Goal: Task Accomplishment & Management: Manage account settings

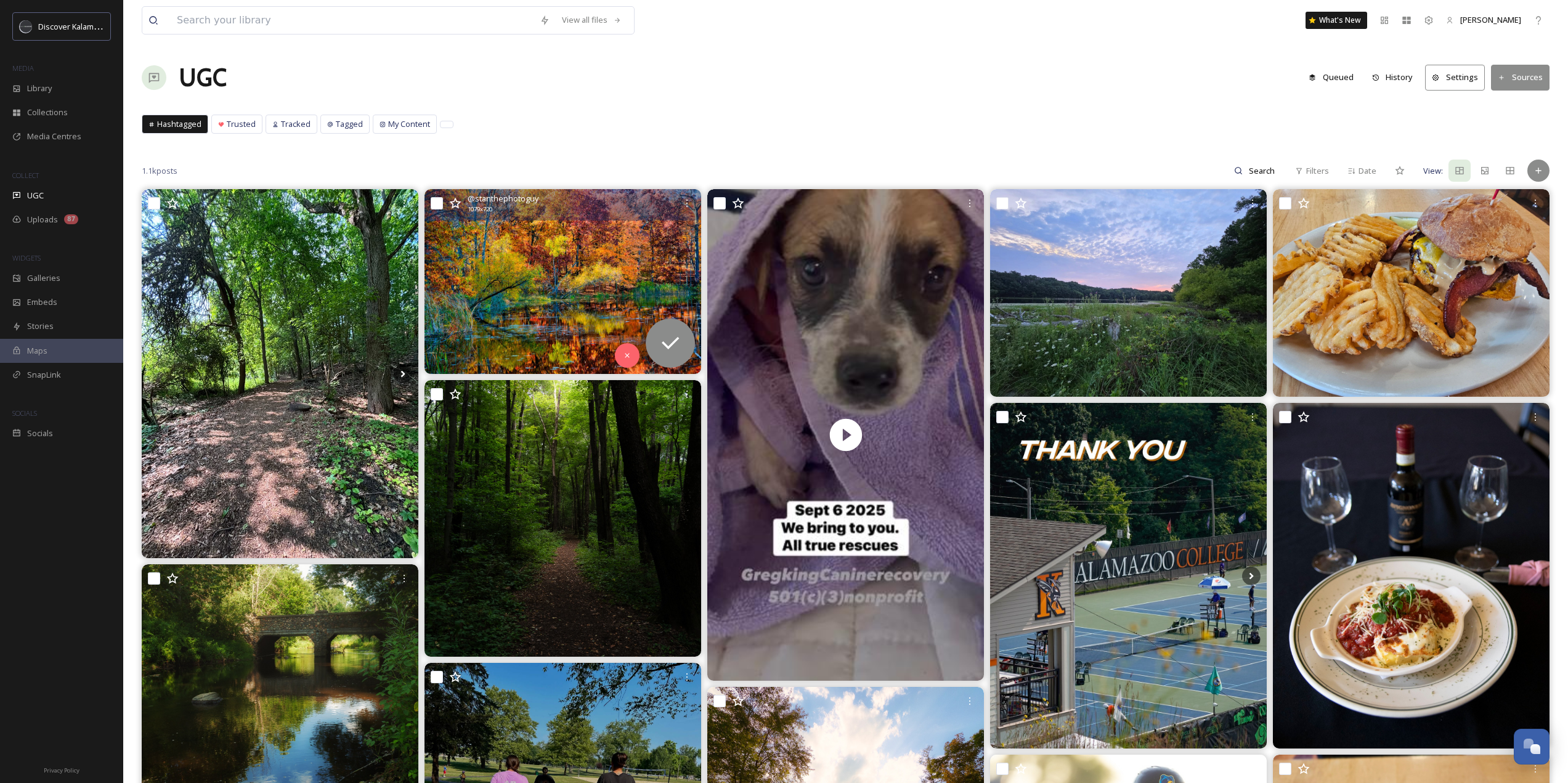
click at [583, 290] on img at bounding box center [562, 282] width 277 height 185
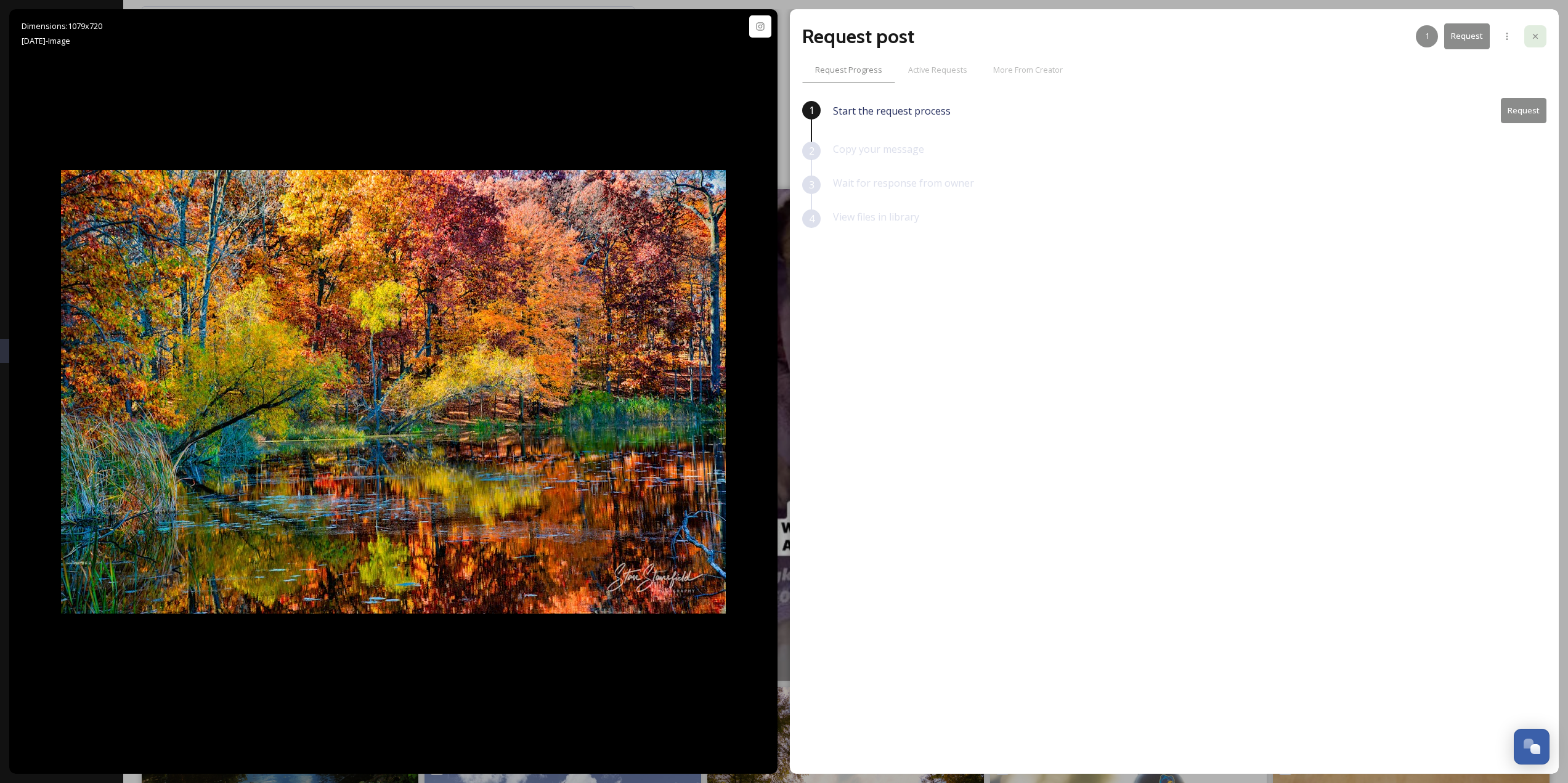
click at [1529, 37] on div at bounding box center [1535, 36] width 22 height 22
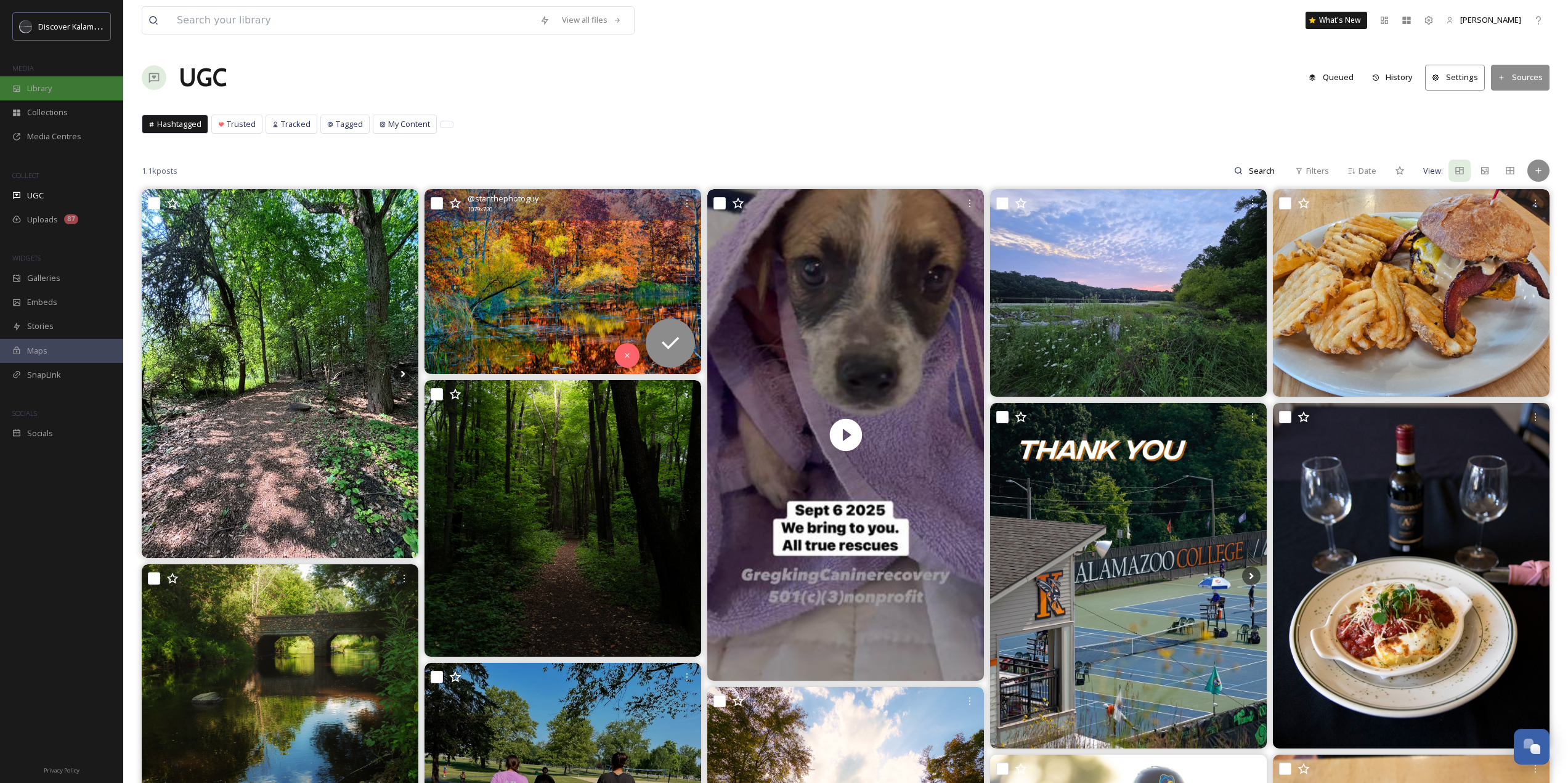
click at [62, 89] on div "Library" at bounding box center [62, 88] width 123 height 24
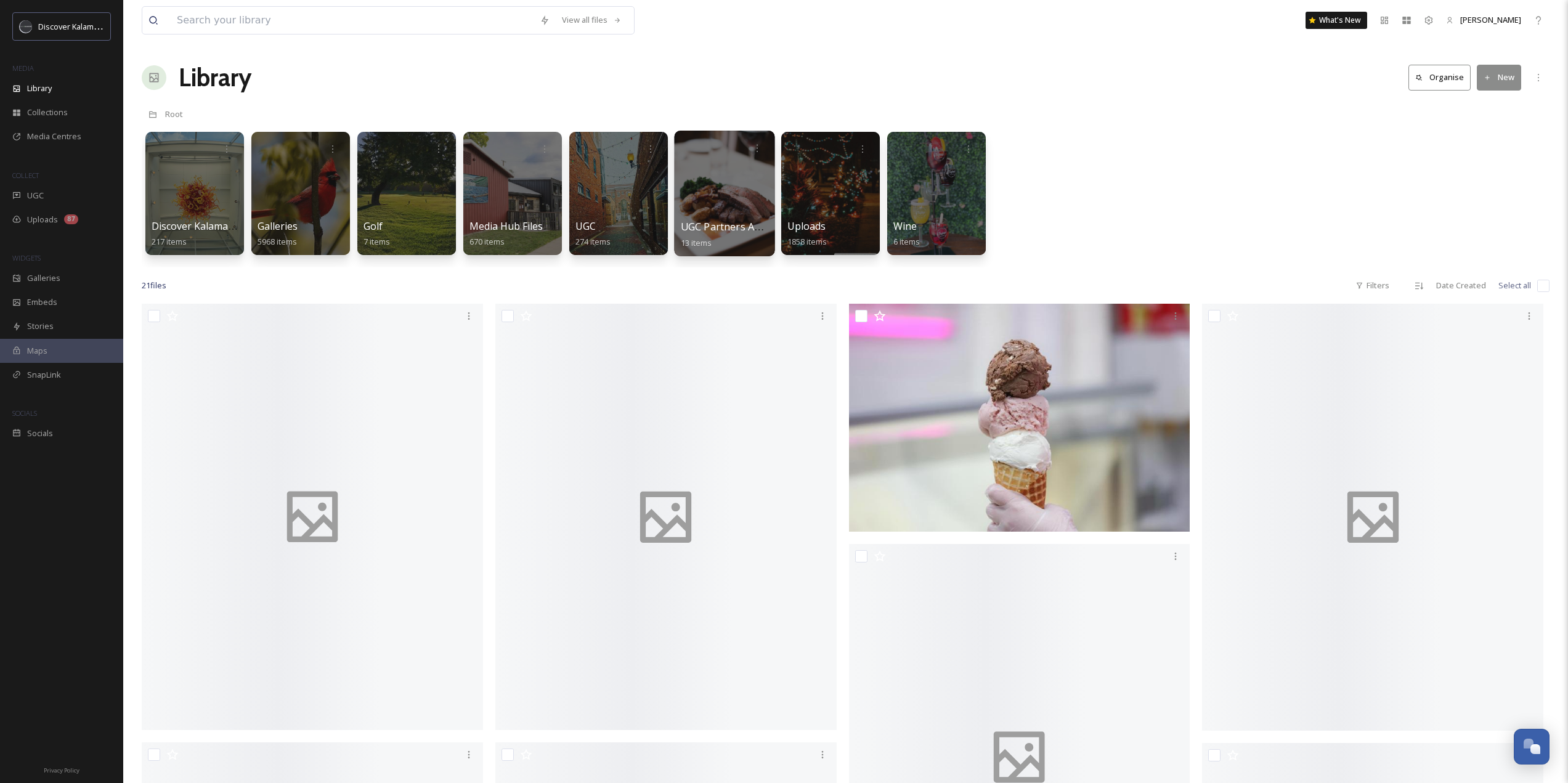
click at [739, 194] on div at bounding box center [724, 193] width 101 height 126
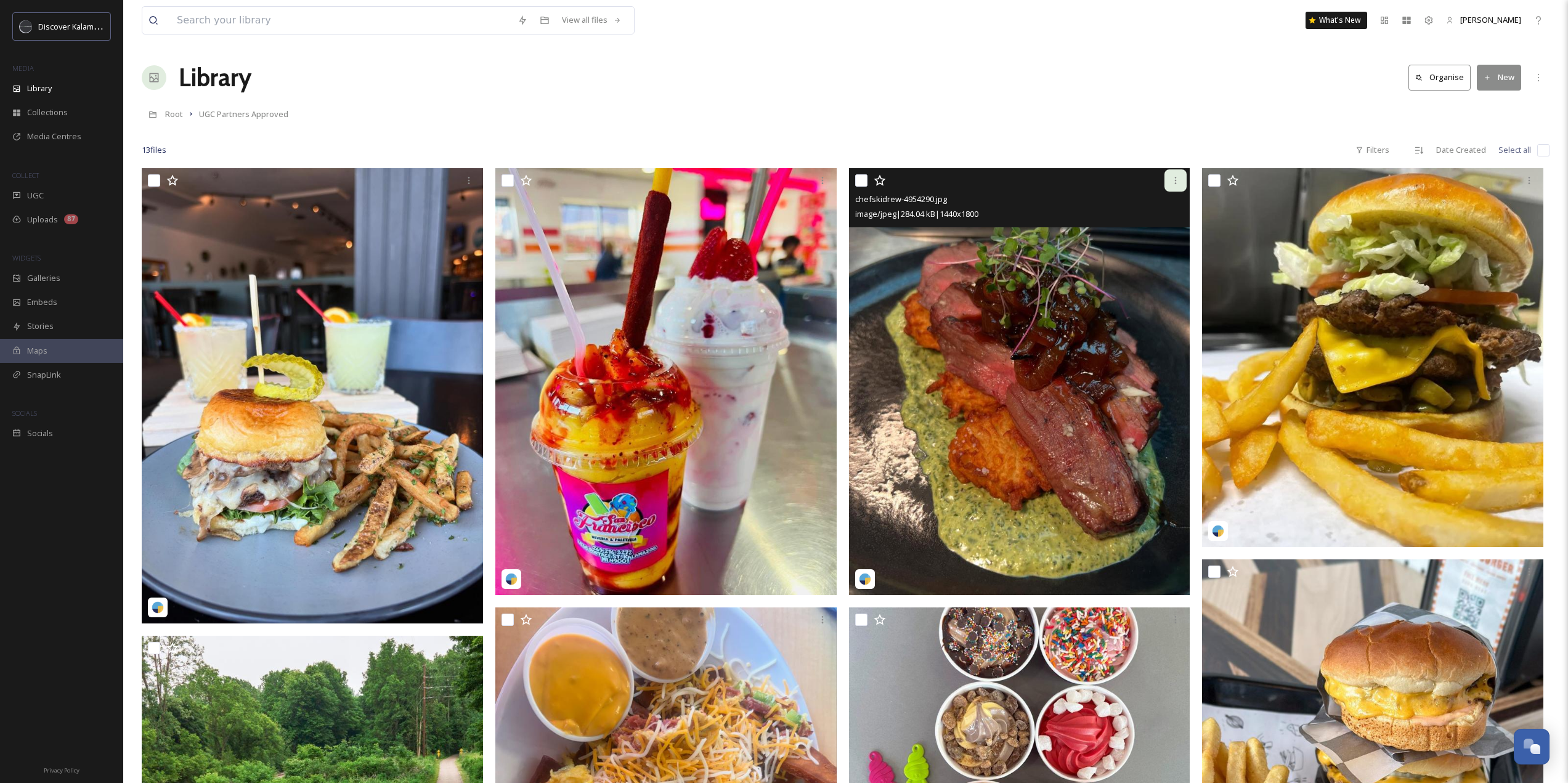
click at [1179, 179] on icon at bounding box center [1176, 181] width 10 height 10
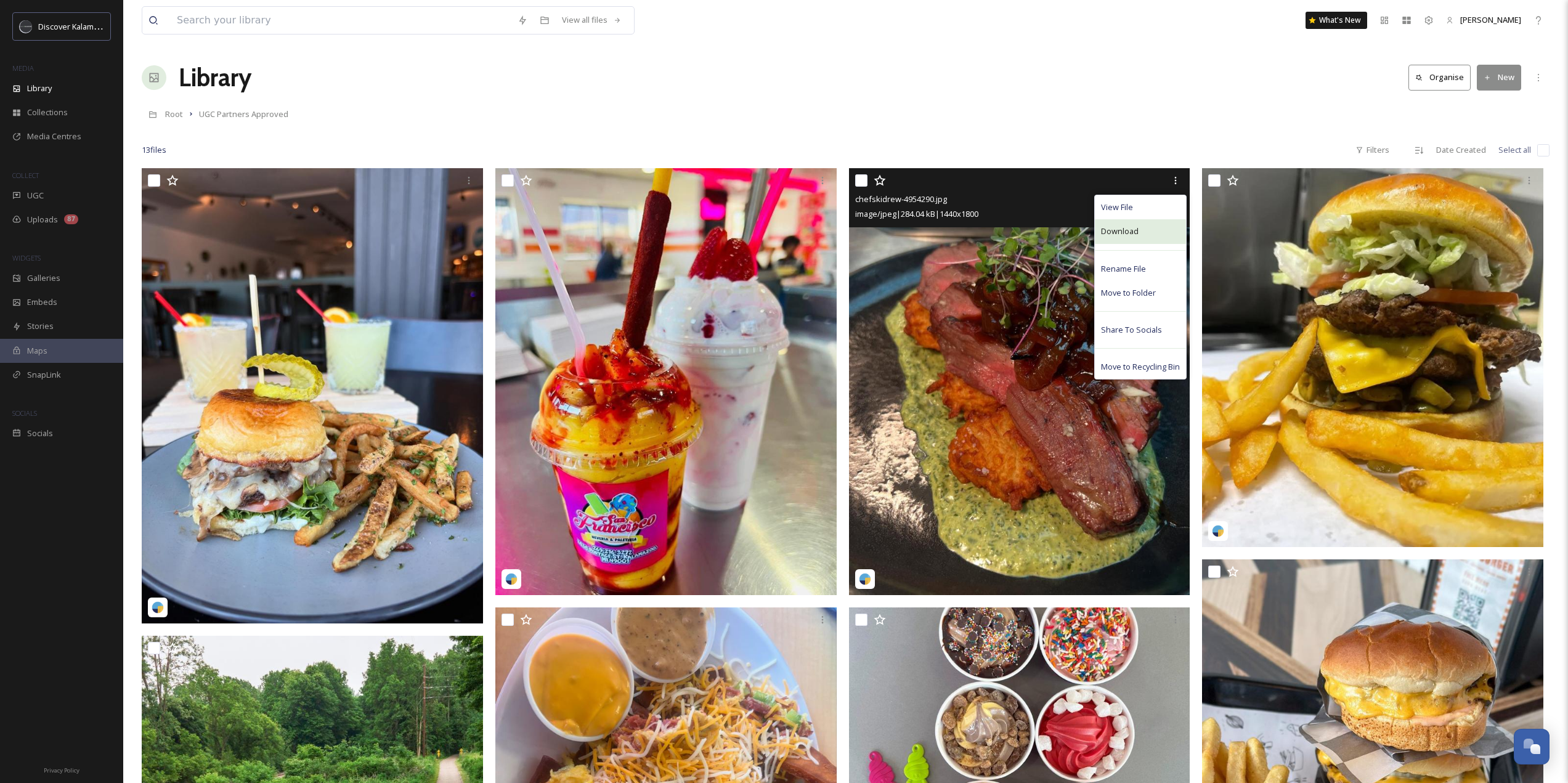
click at [1129, 234] on span "Download" at bounding box center [1119, 232] width 37 height 12
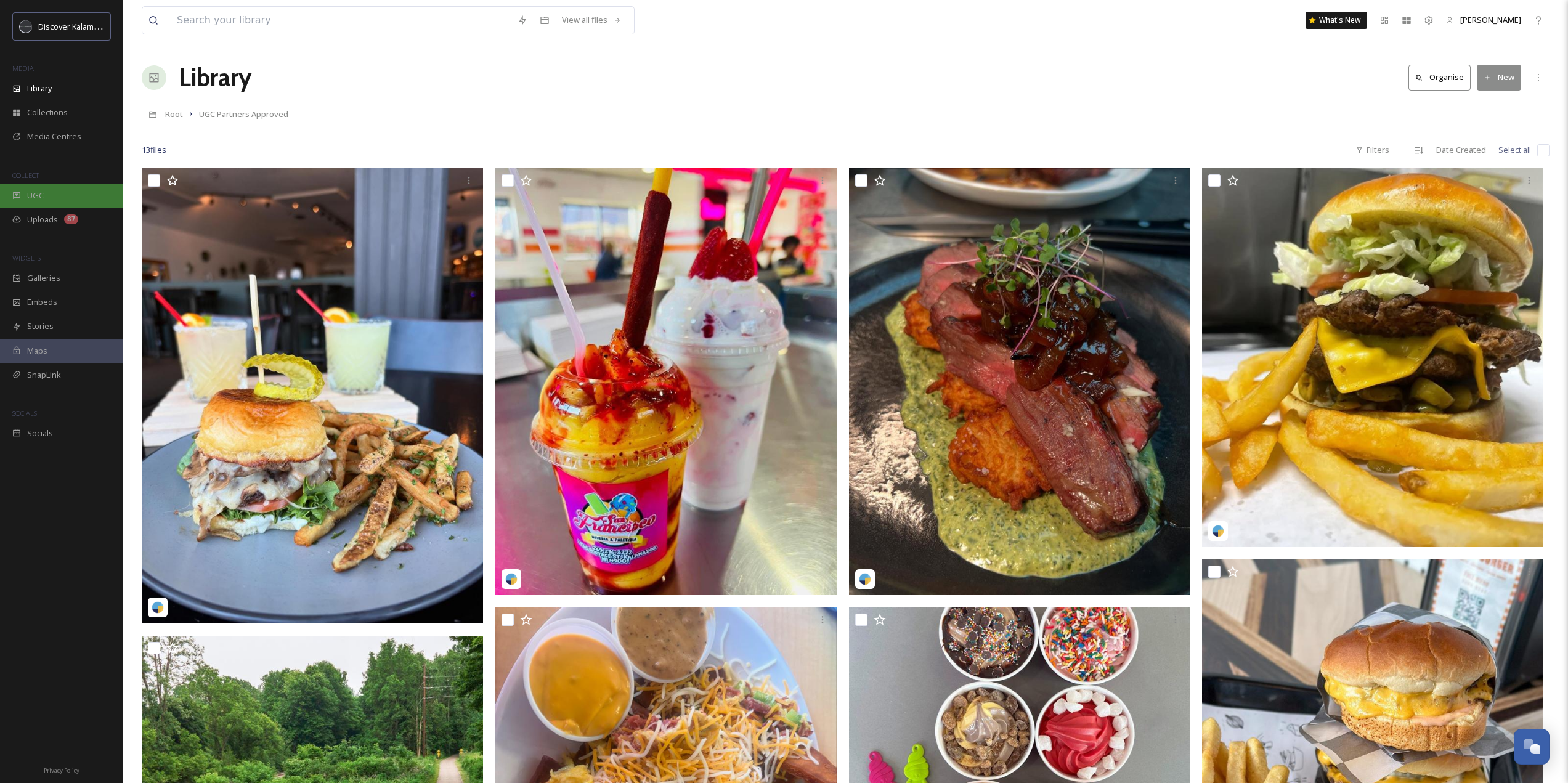
click at [52, 201] on div "UGC" at bounding box center [62, 195] width 123 height 24
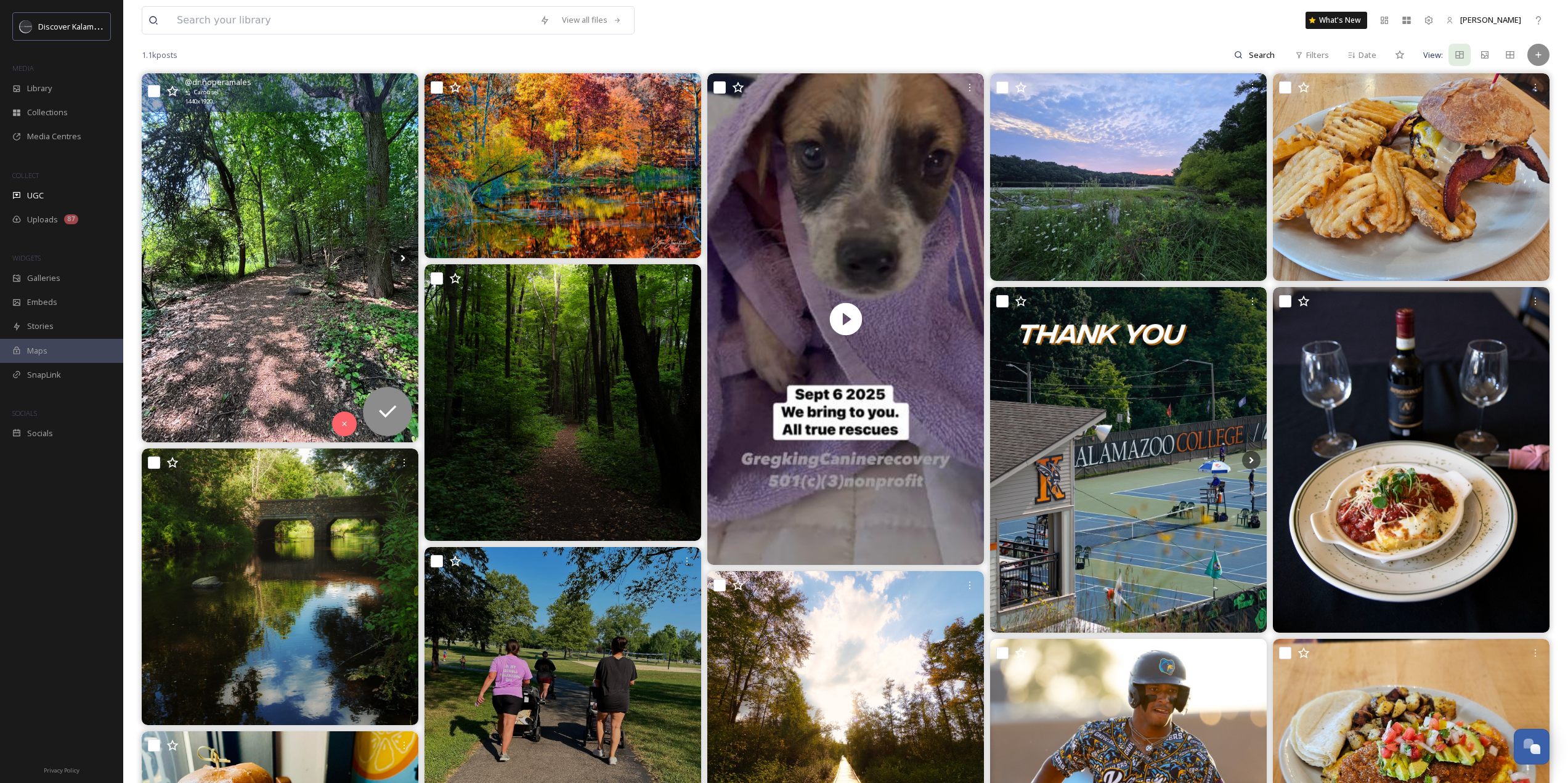
scroll to position [123, 0]
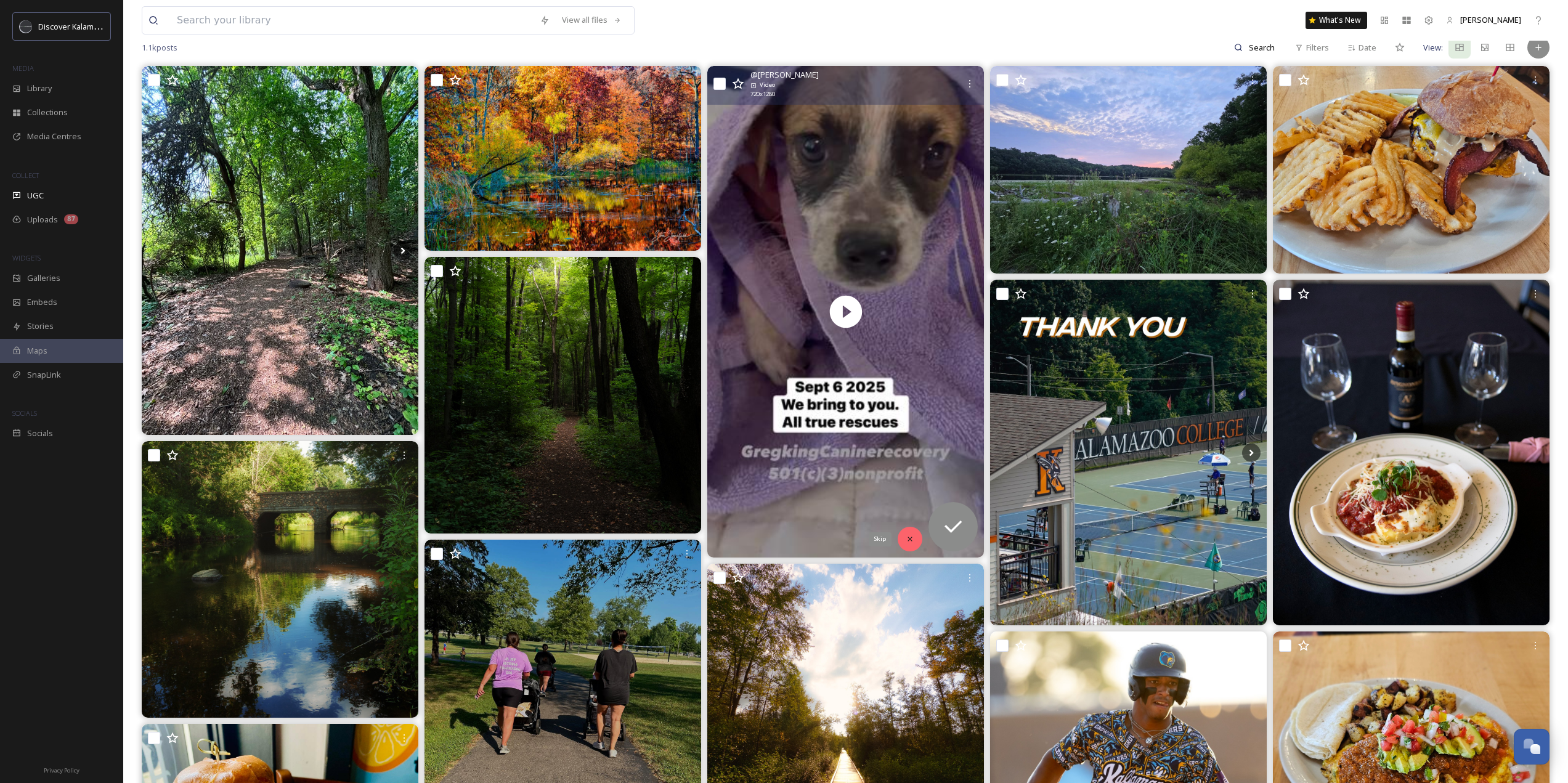
click at [908, 538] on icon at bounding box center [909, 539] width 4 height 4
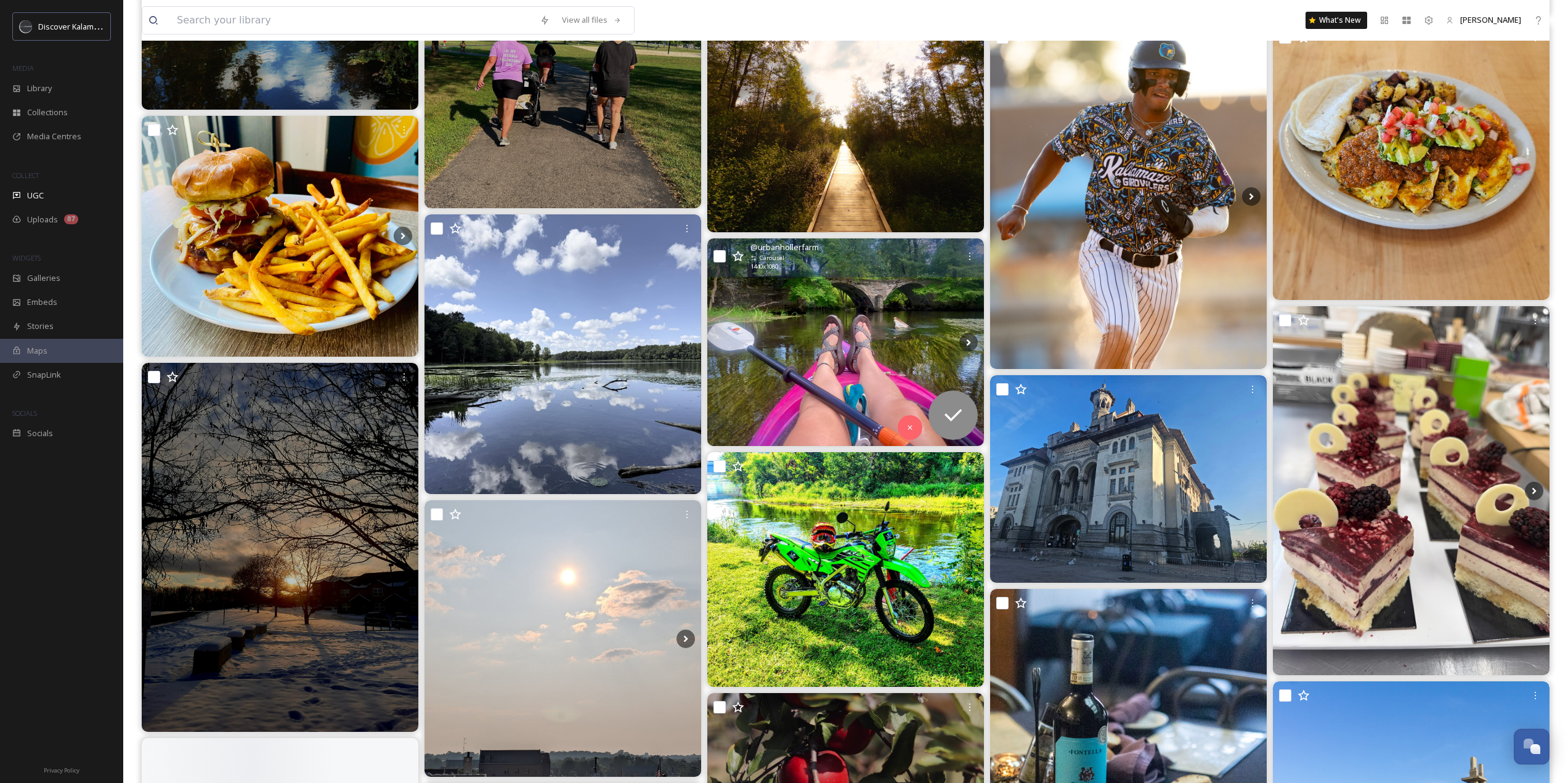
scroll to position [739, 0]
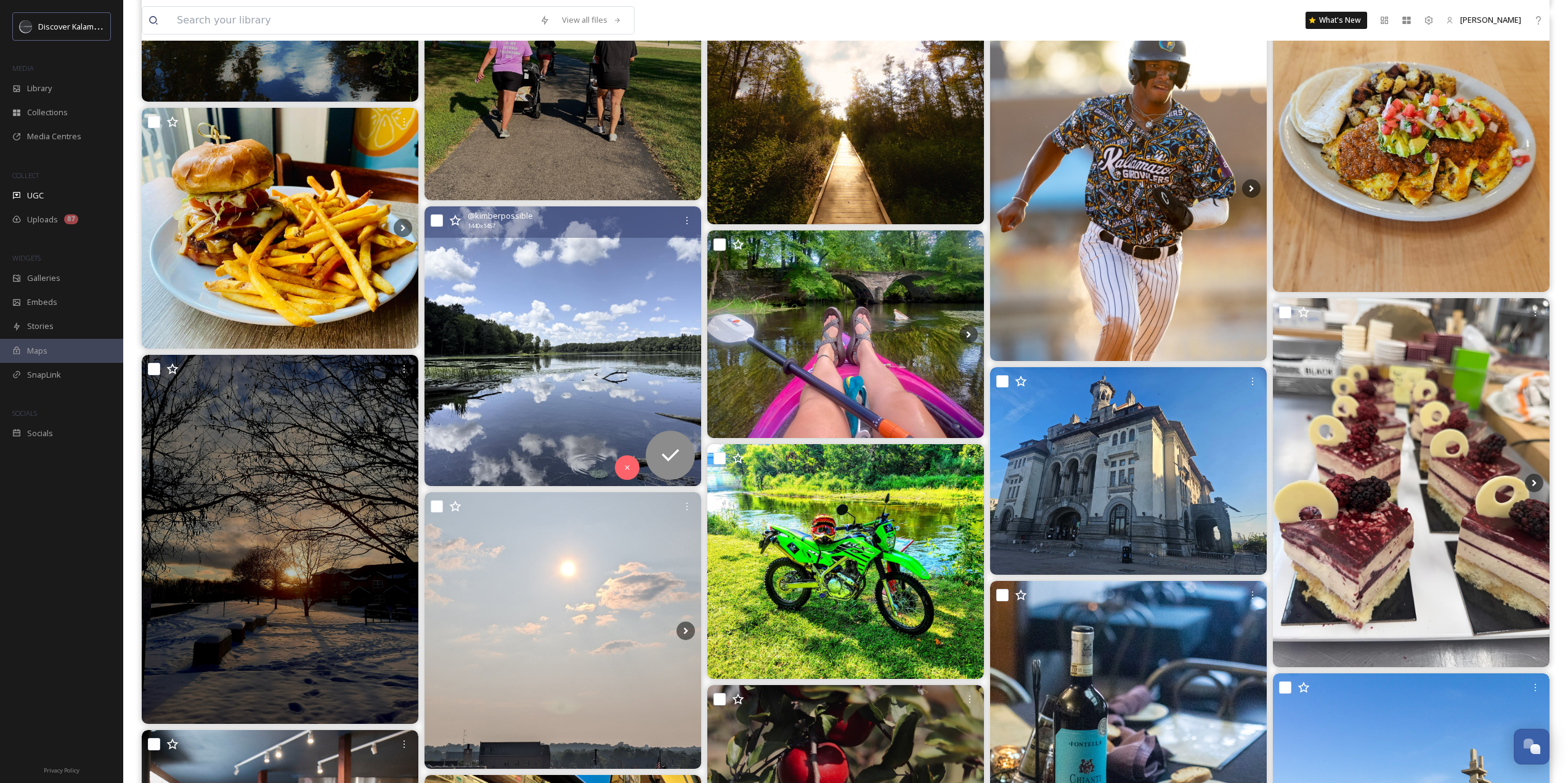
click at [596, 299] on img at bounding box center [562, 347] width 277 height 280
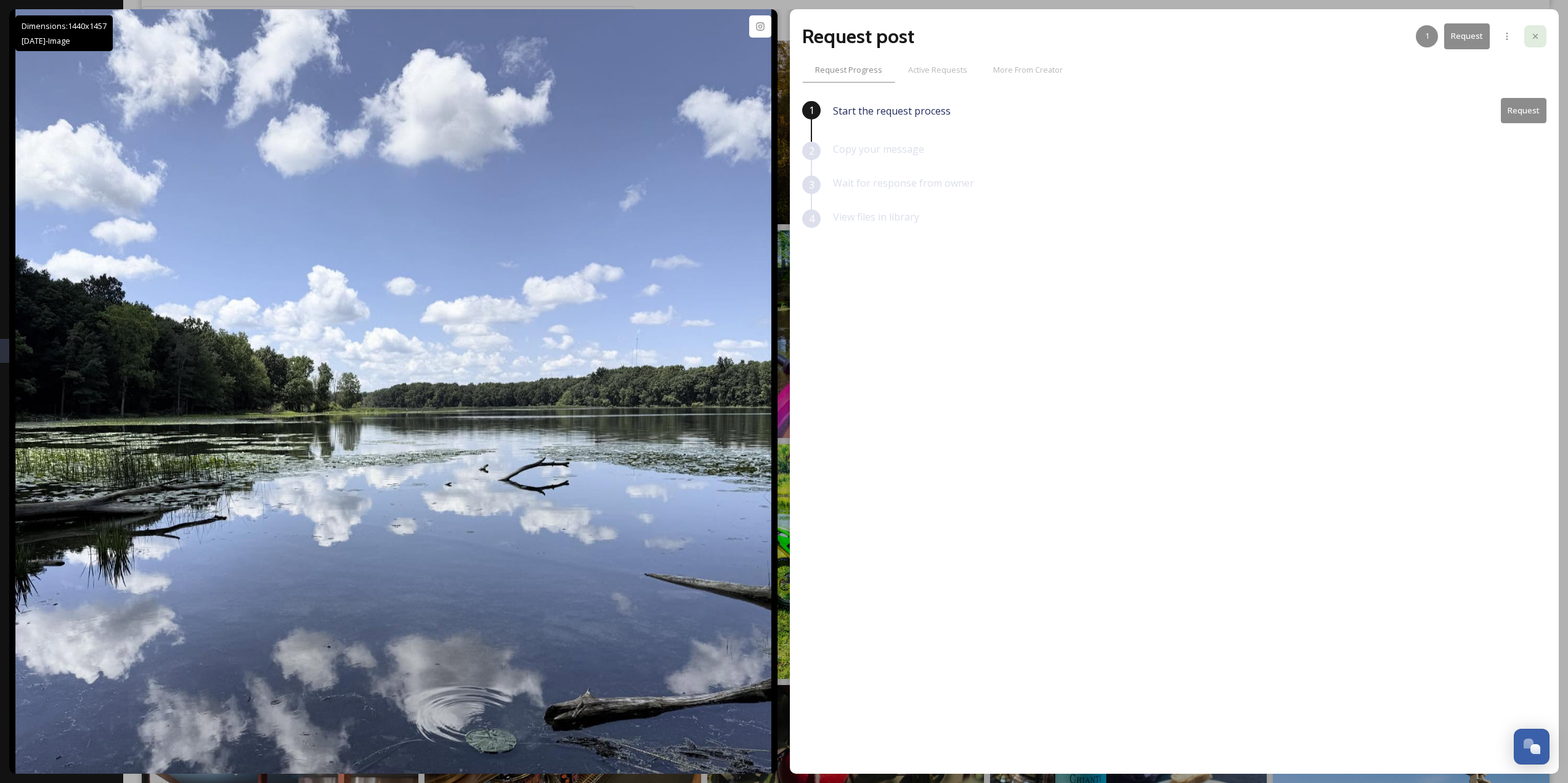
click at [1541, 37] on div at bounding box center [1535, 36] width 22 height 22
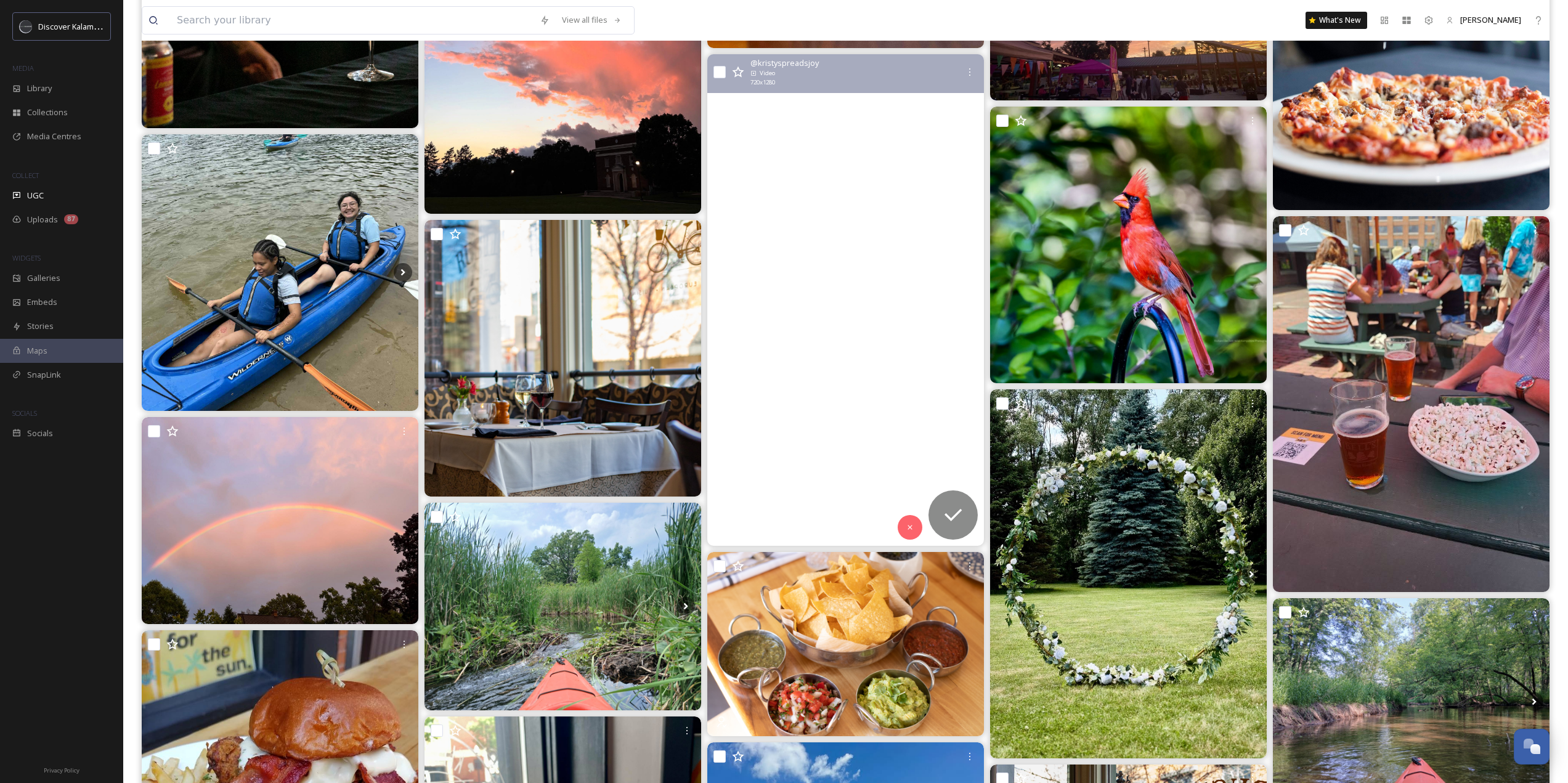
scroll to position [2711, 0]
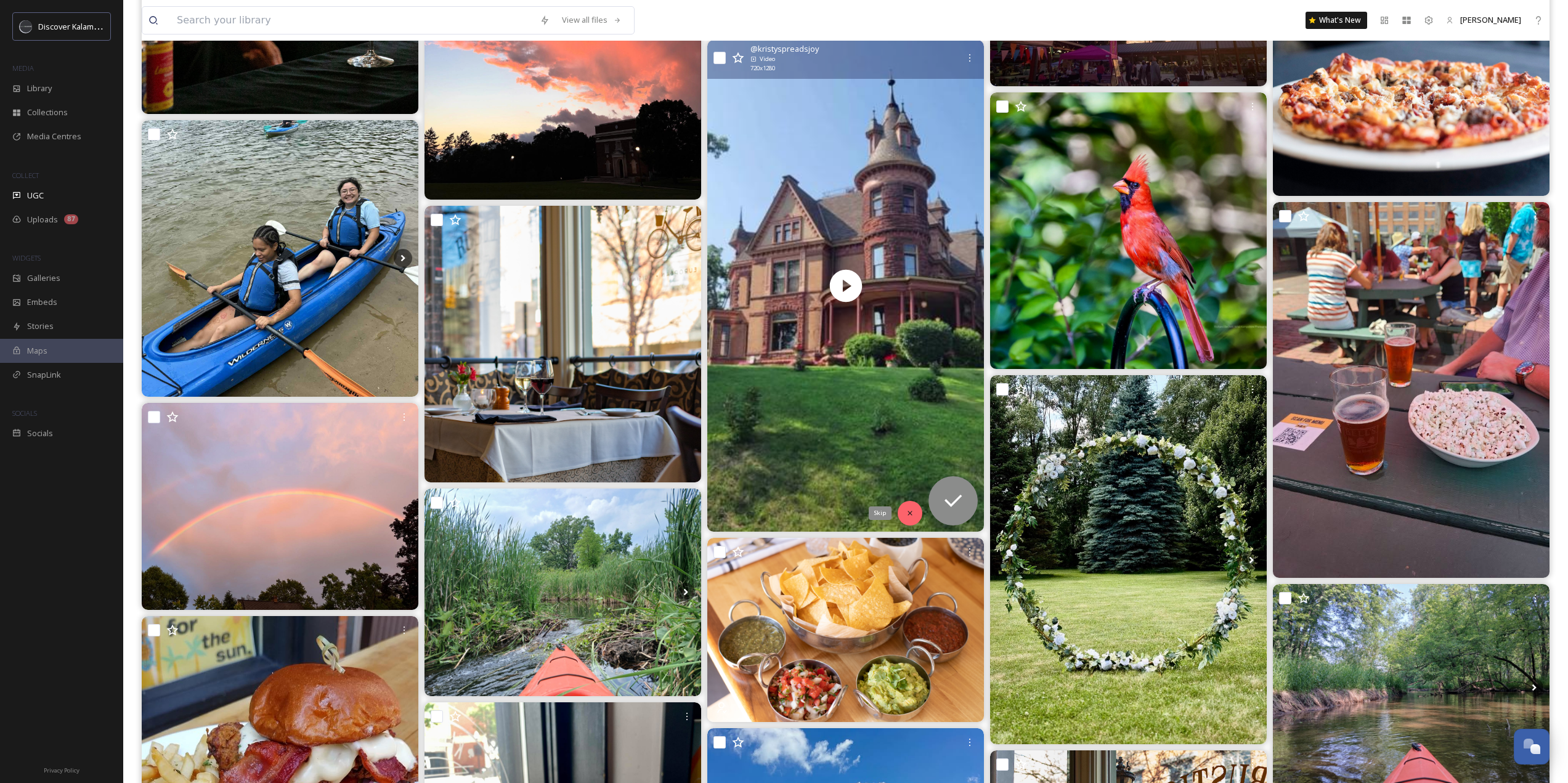
click at [901, 512] on div "Skip" at bounding box center [910, 513] width 25 height 25
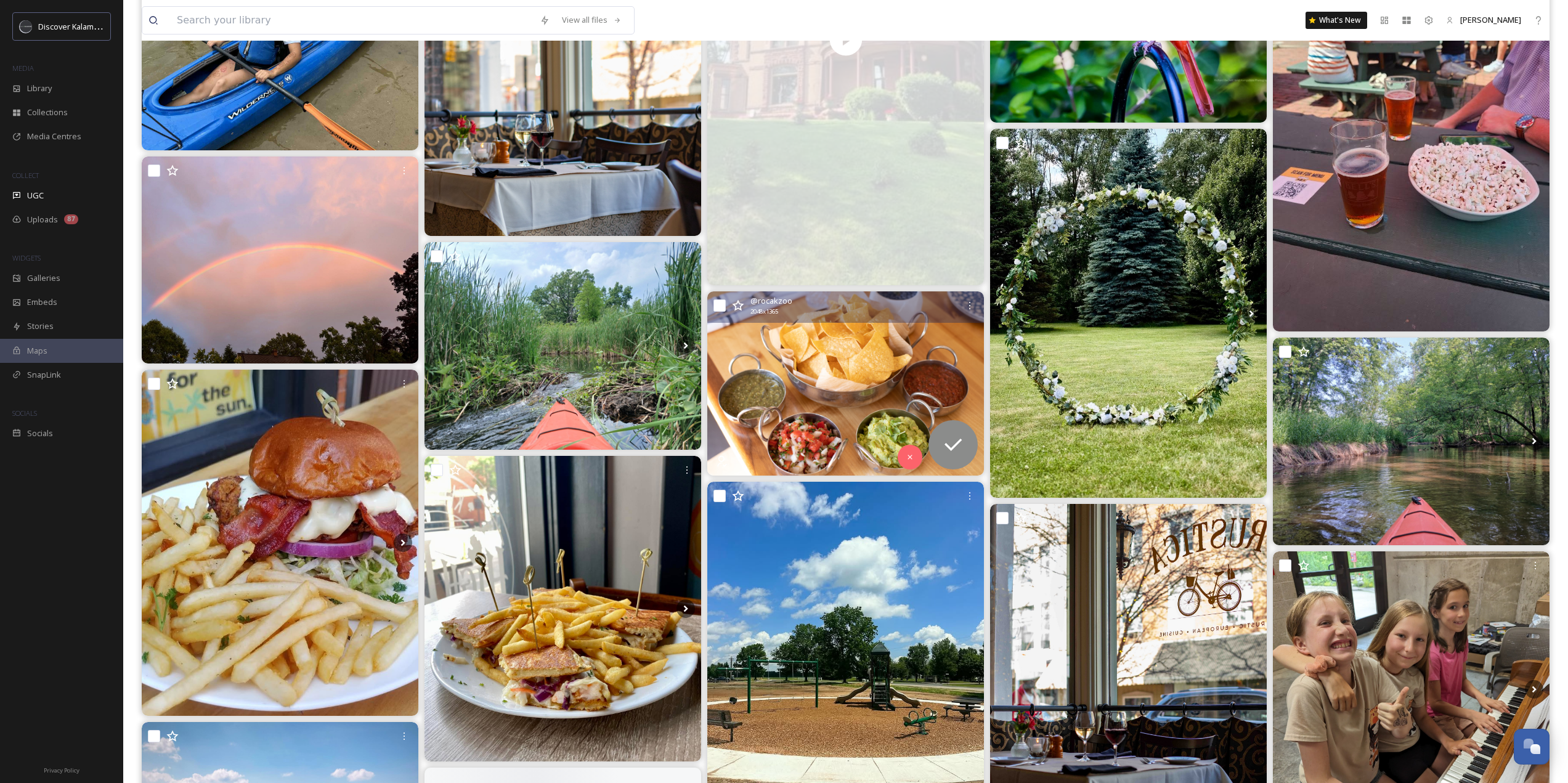
scroll to position [3141, 0]
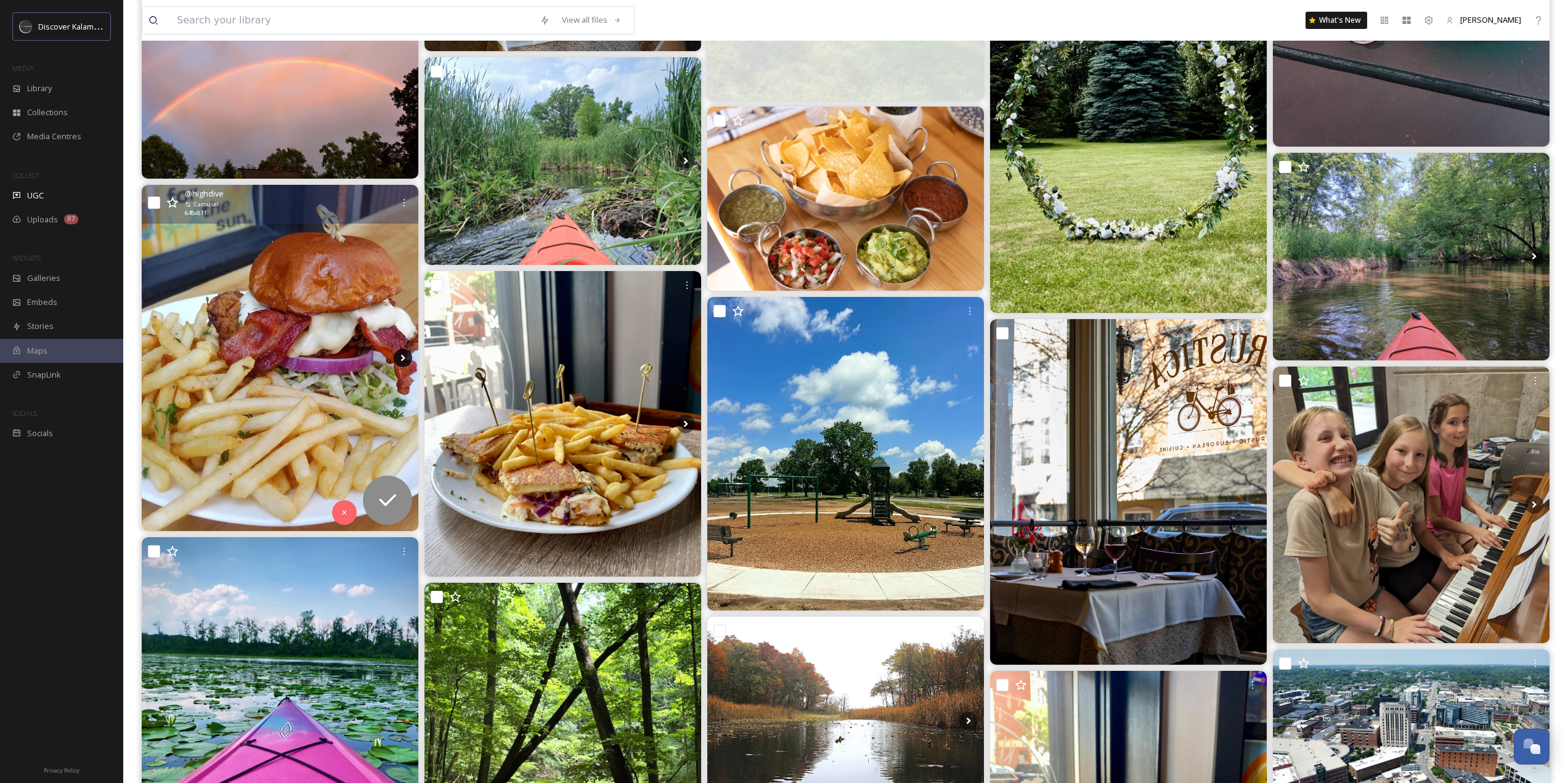
click at [397, 356] on icon at bounding box center [403, 358] width 18 height 18
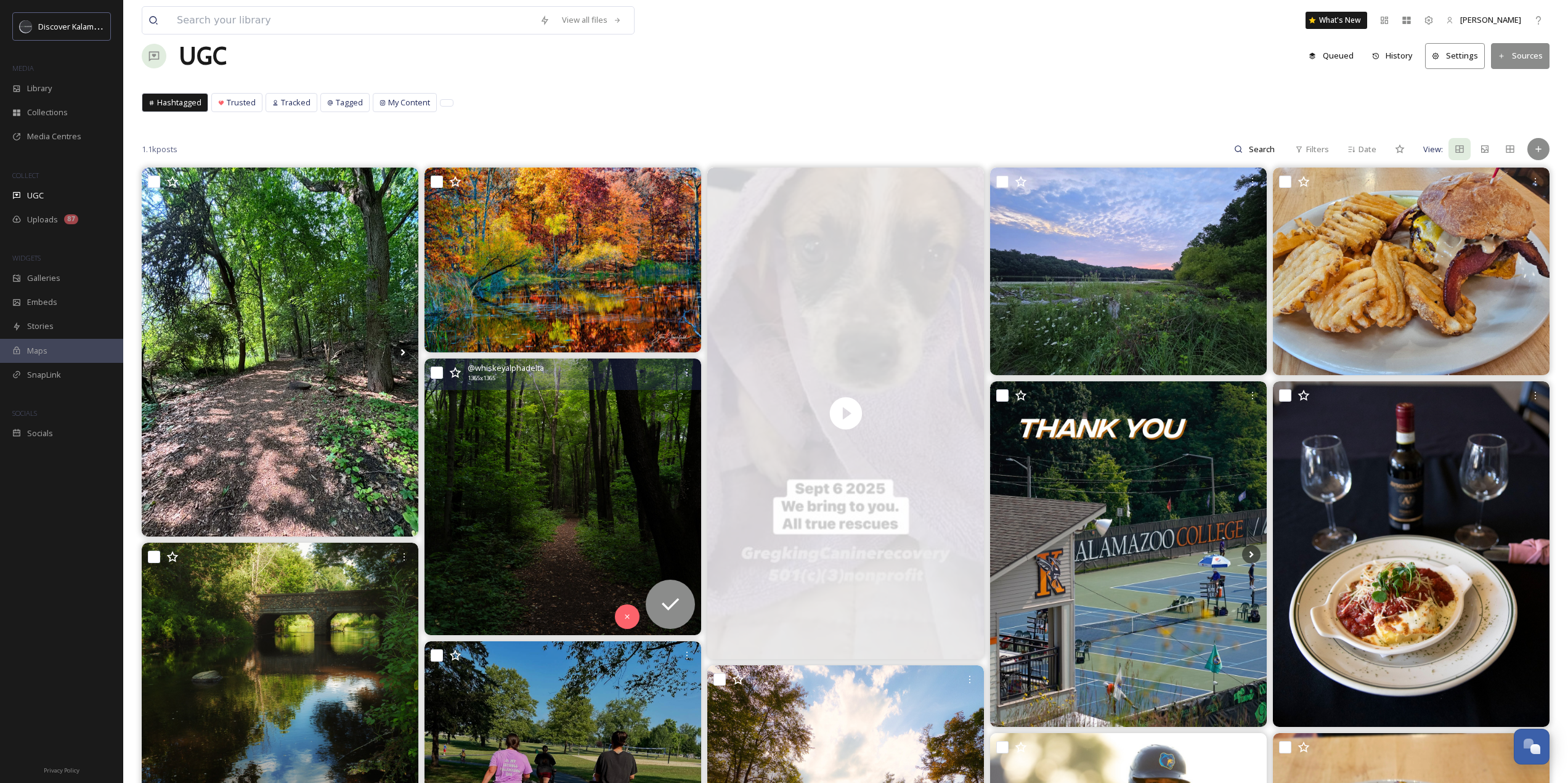
scroll to position [0, 0]
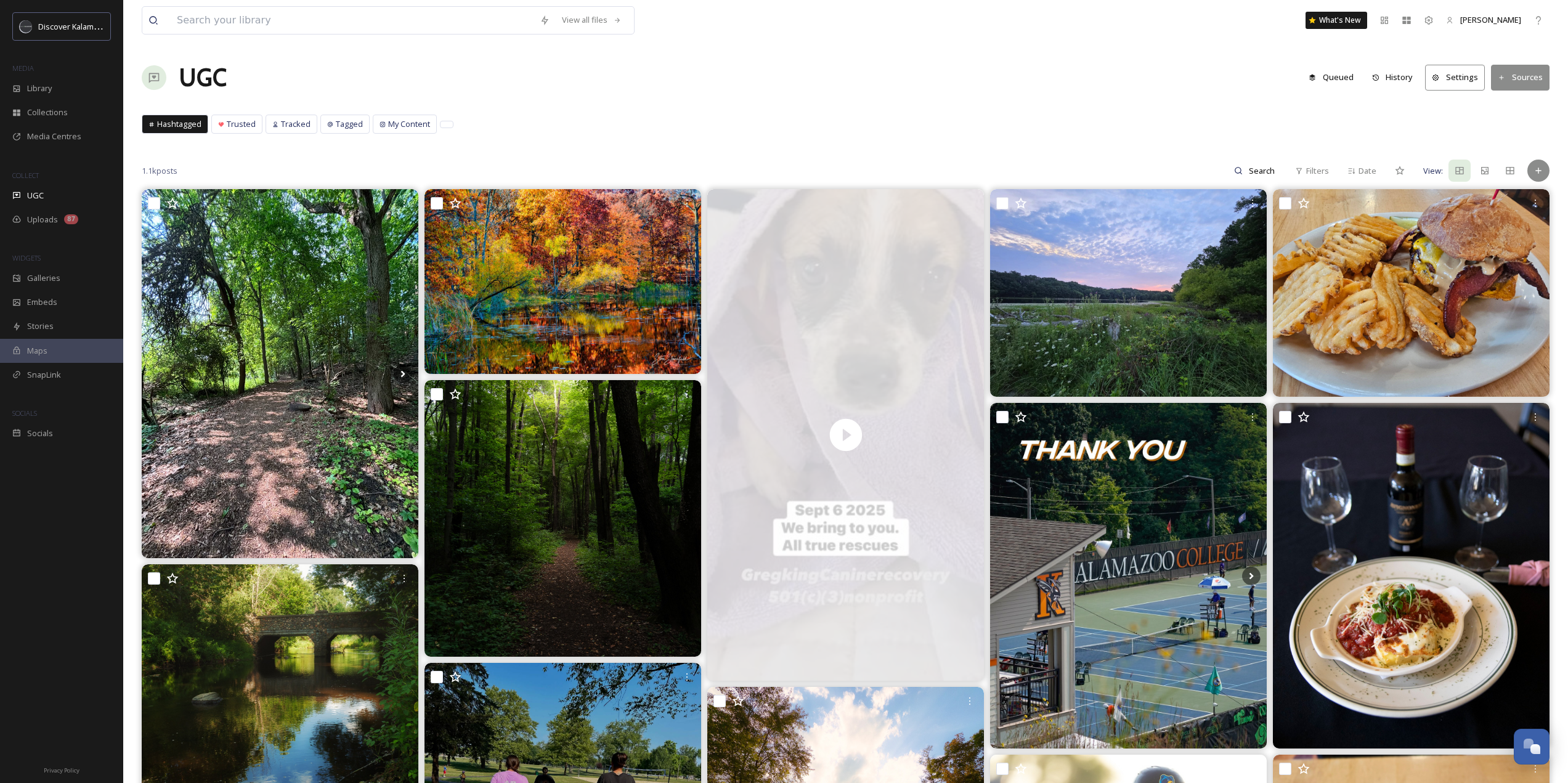
click at [168, 121] on span "Hashtagged" at bounding box center [179, 124] width 44 height 12
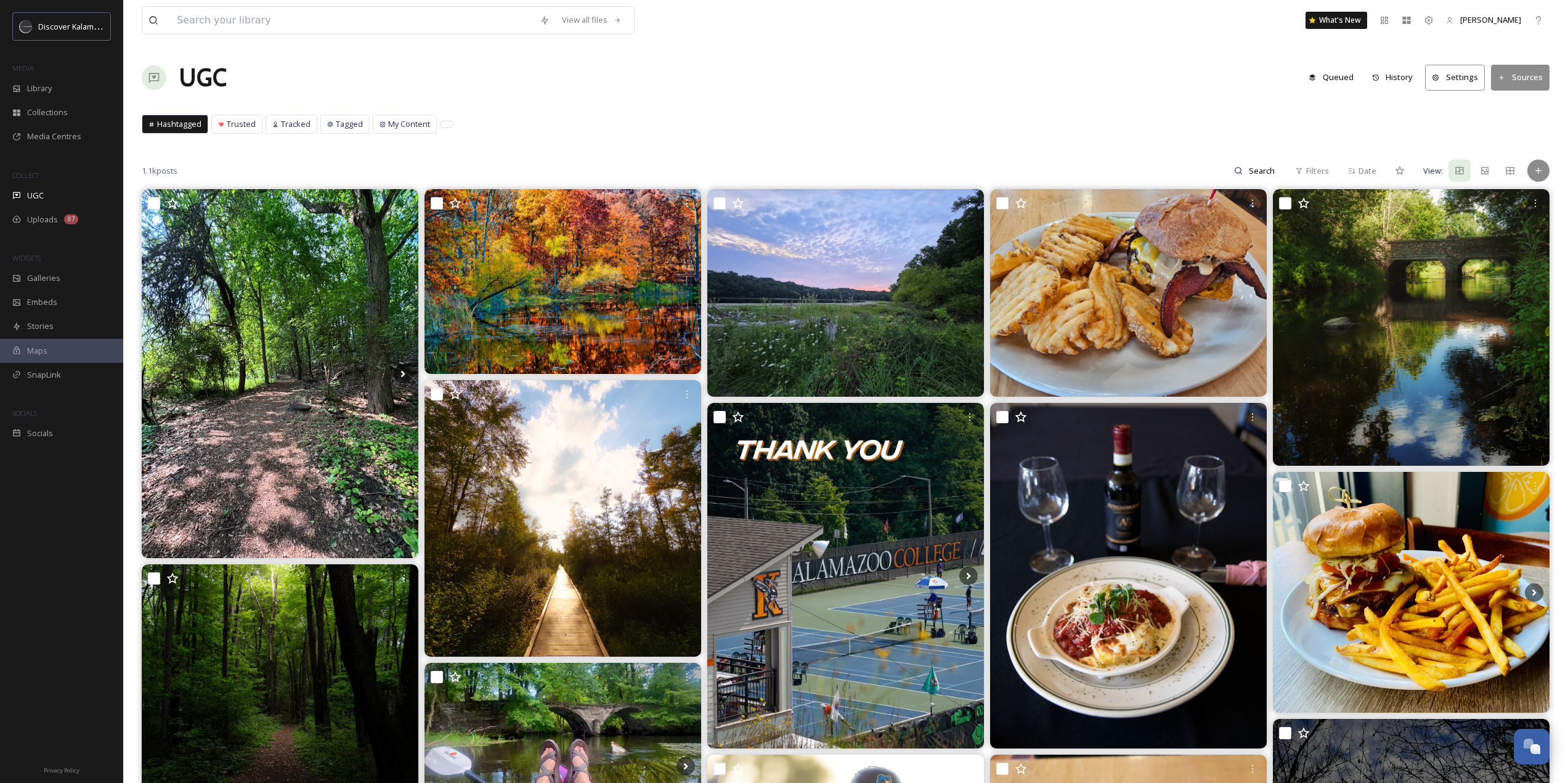
click at [1466, 79] on button "Settings" at bounding box center [1455, 77] width 60 height 25
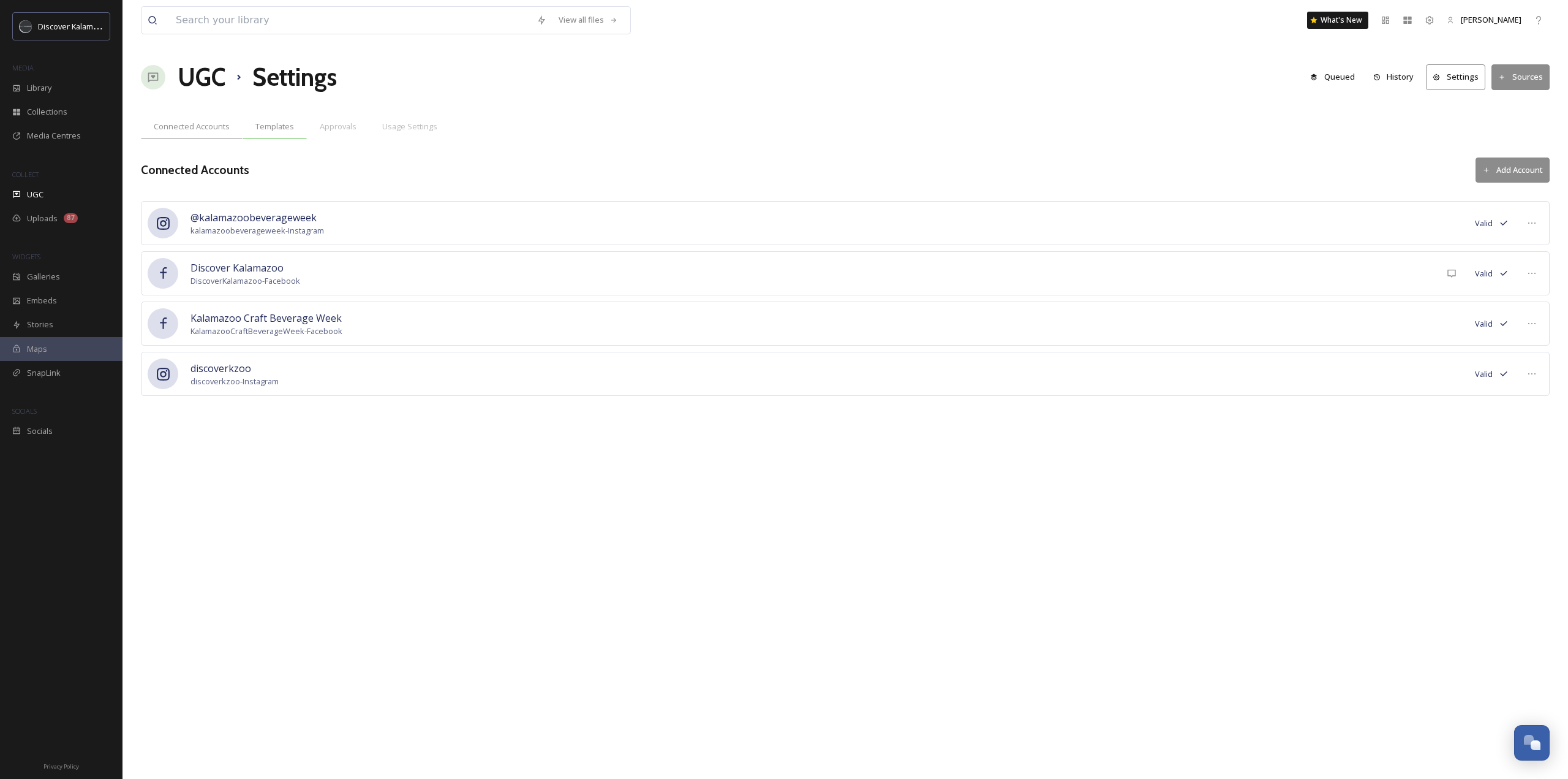
click at [265, 133] on div "Templates" at bounding box center [275, 127] width 65 height 25
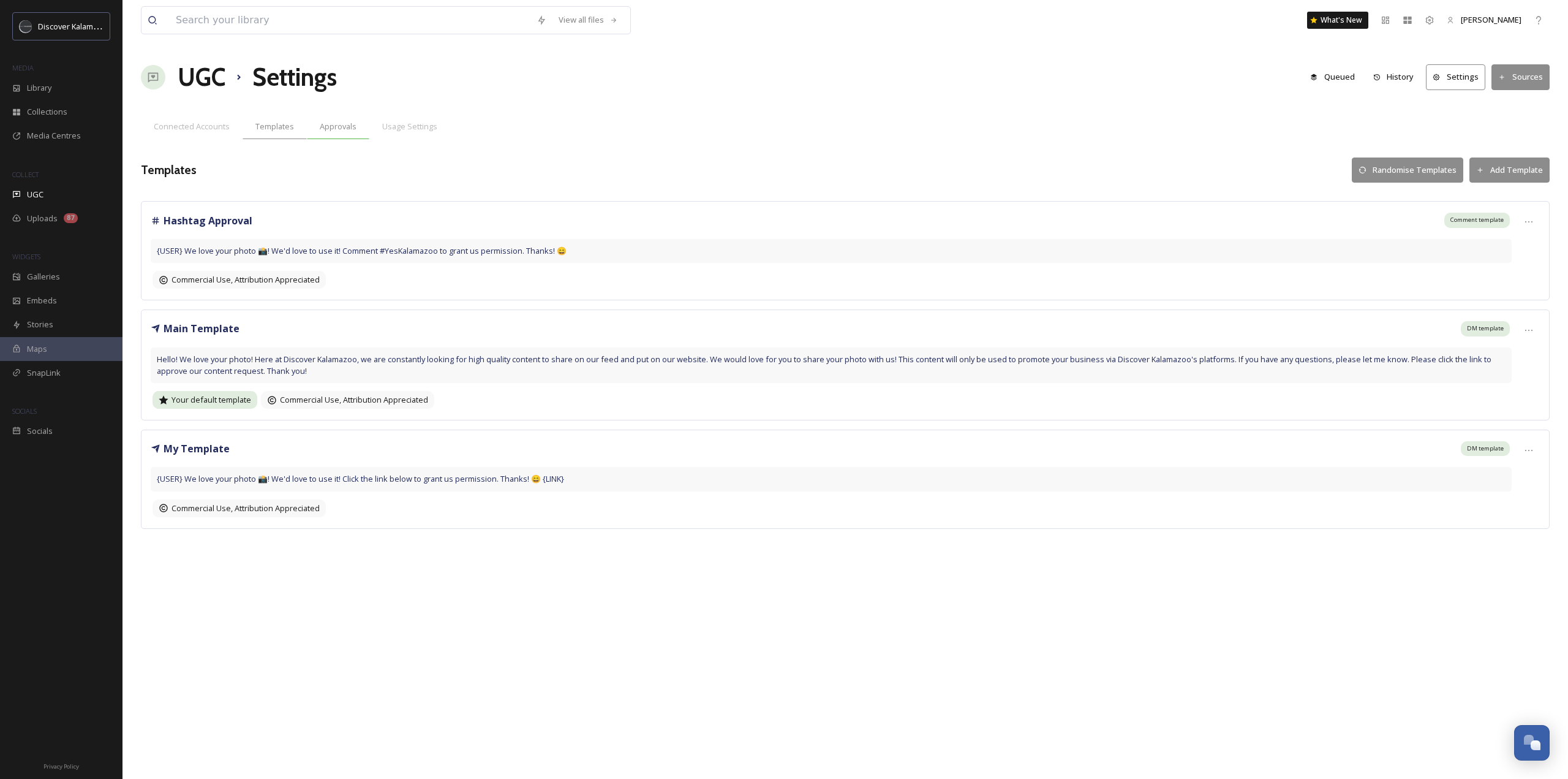
click at [349, 133] on span "Approvals" at bounding box center [338, 127] width 36 height 12
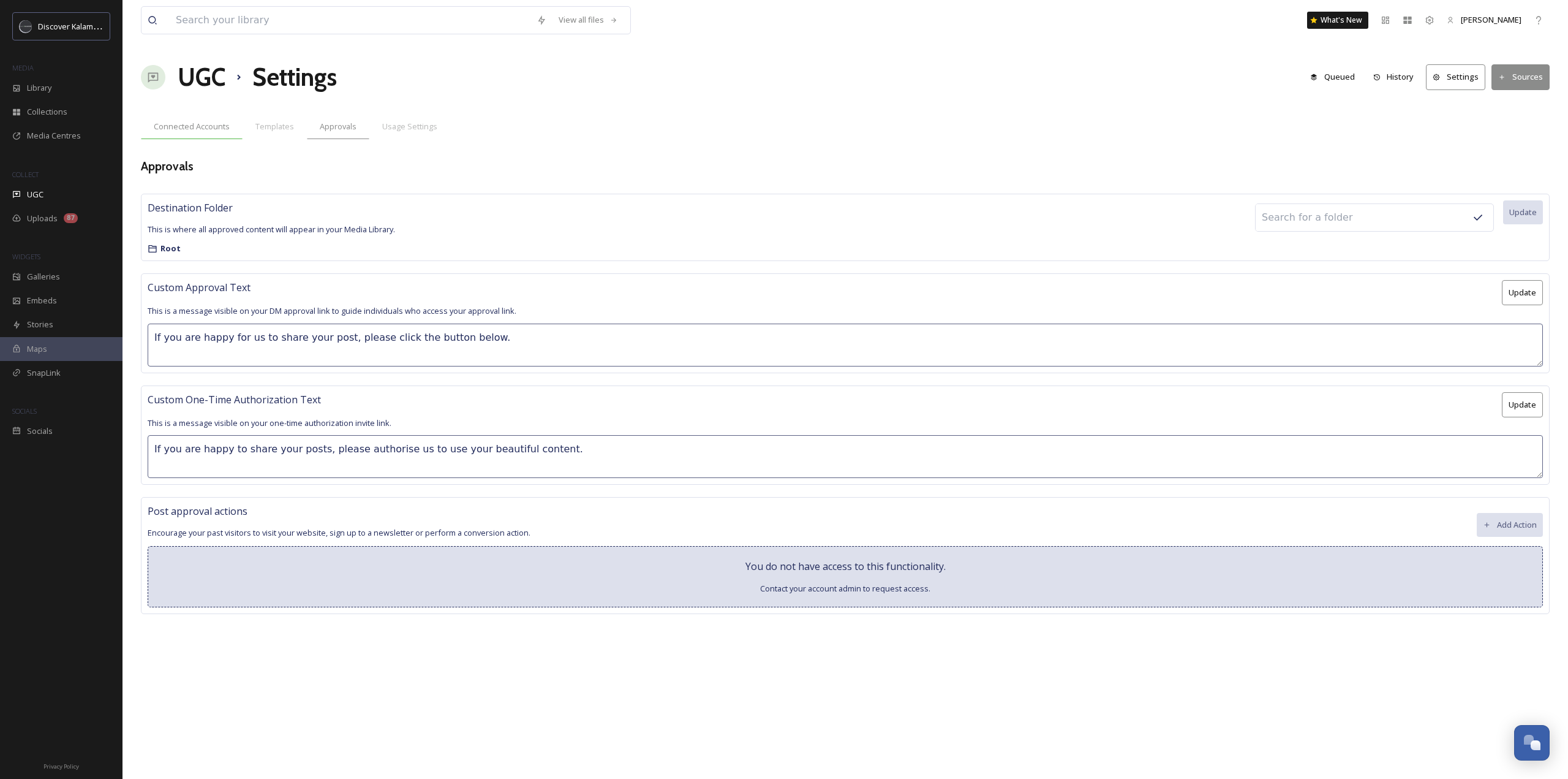
click at [162, 133] on div "Connected Accounts" at bounding box center [191, 127] width 102 height 25
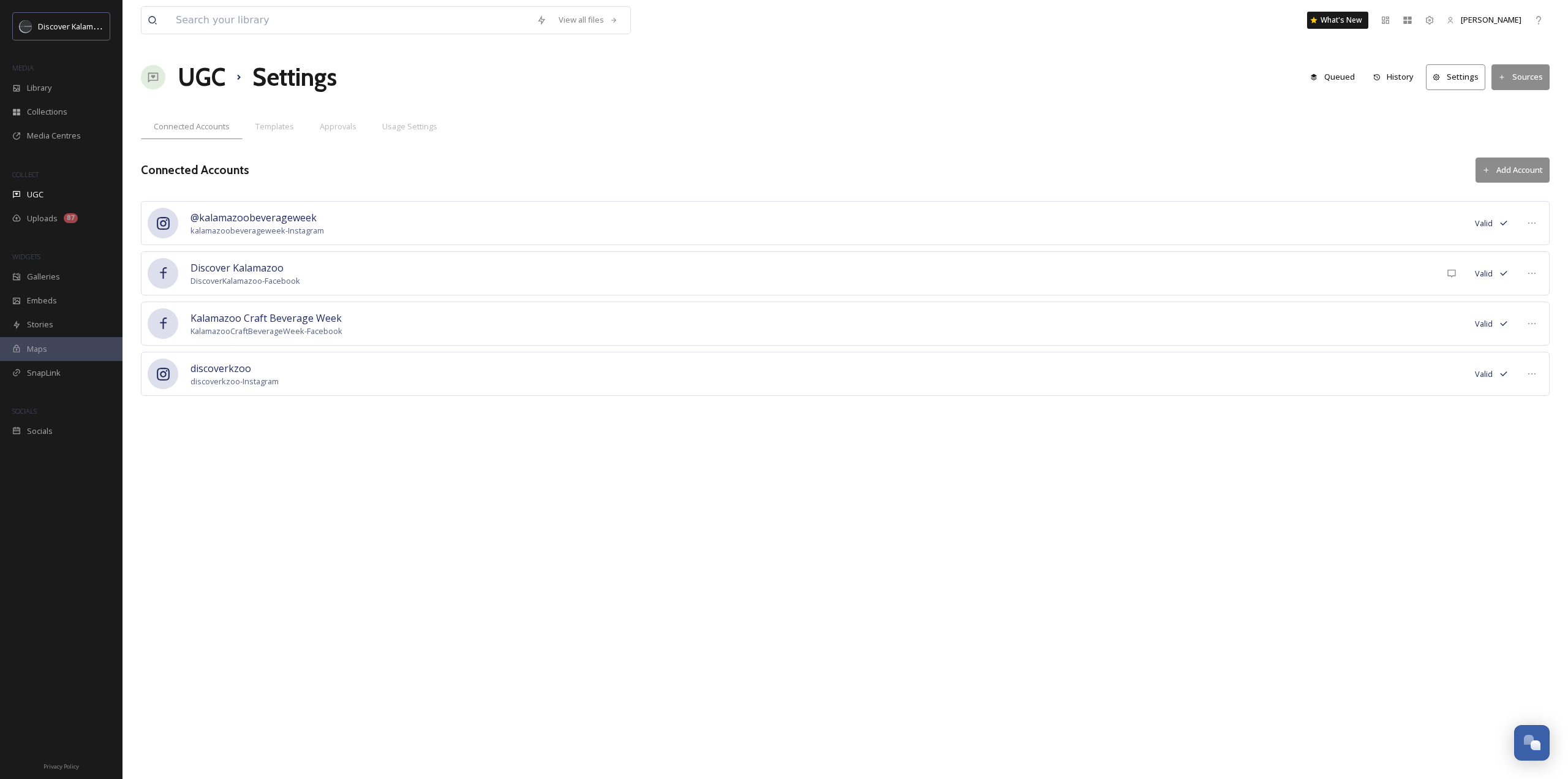
click at [187, 85] on h1 "UGC" at bounding box center [201, 77] width 48 height 36
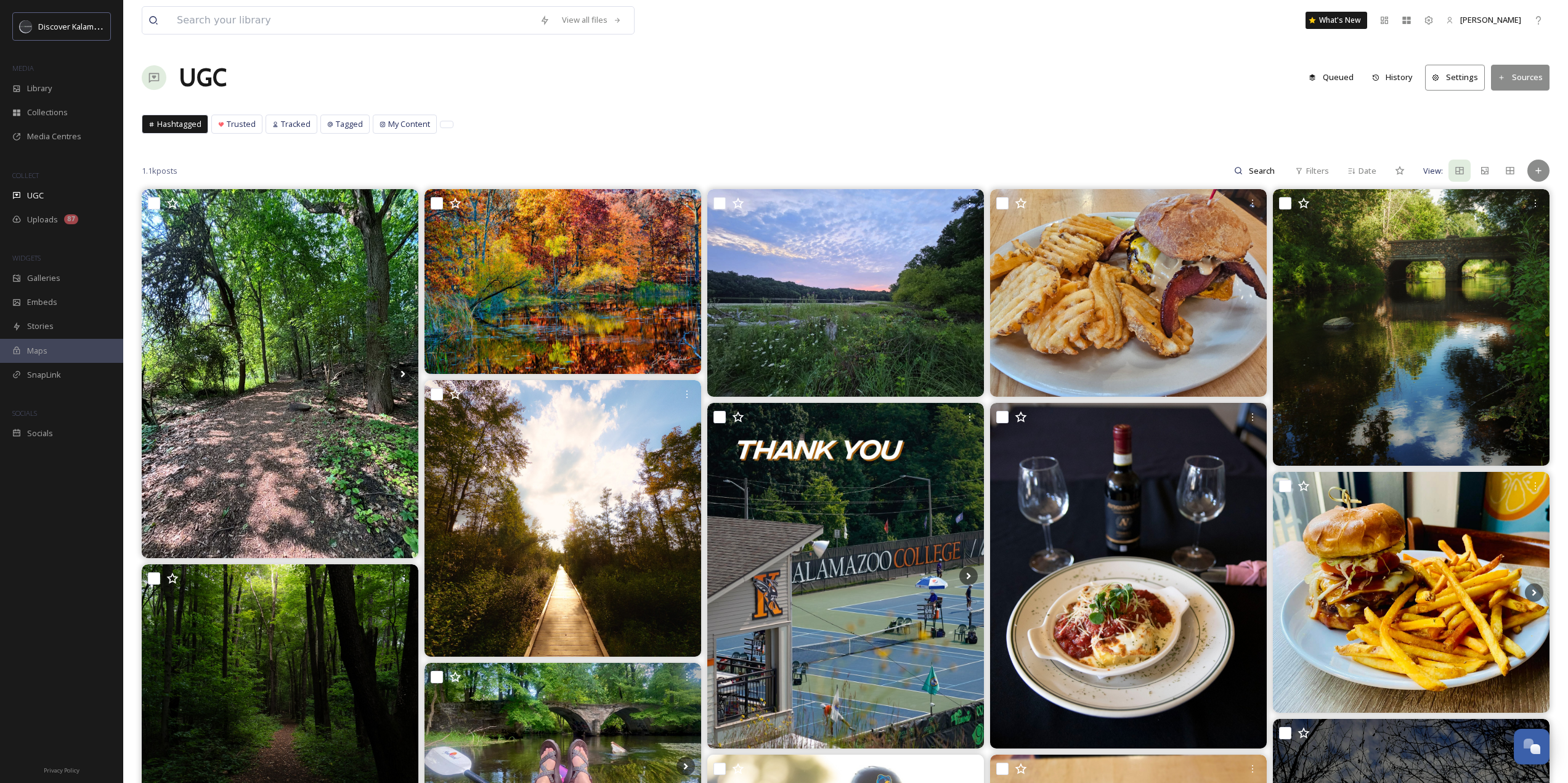
click at [1513, 87] on button "Sources" at bounding box center [1520, 77] width 58 height 25
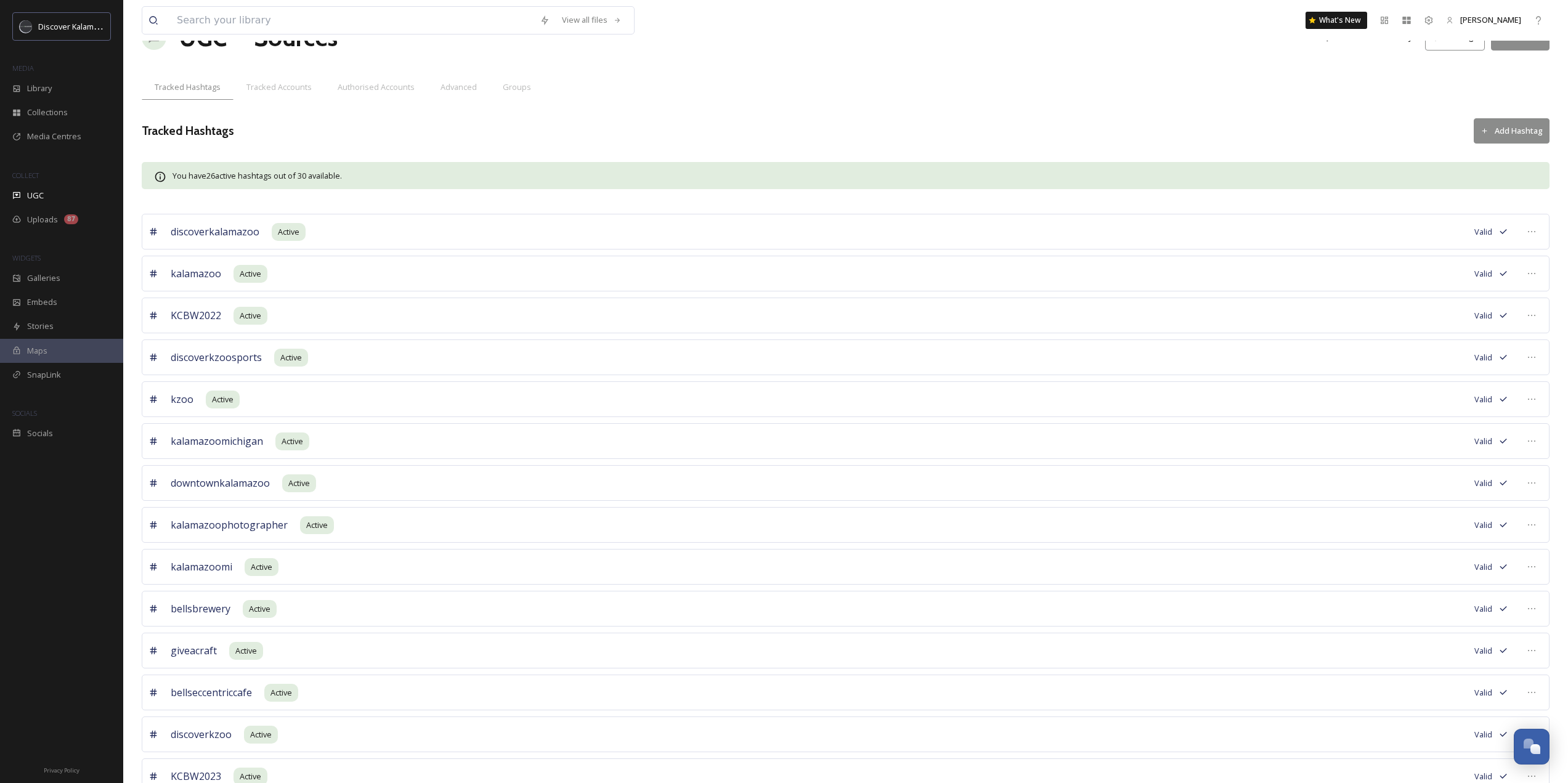
scroll to position [62, 0]
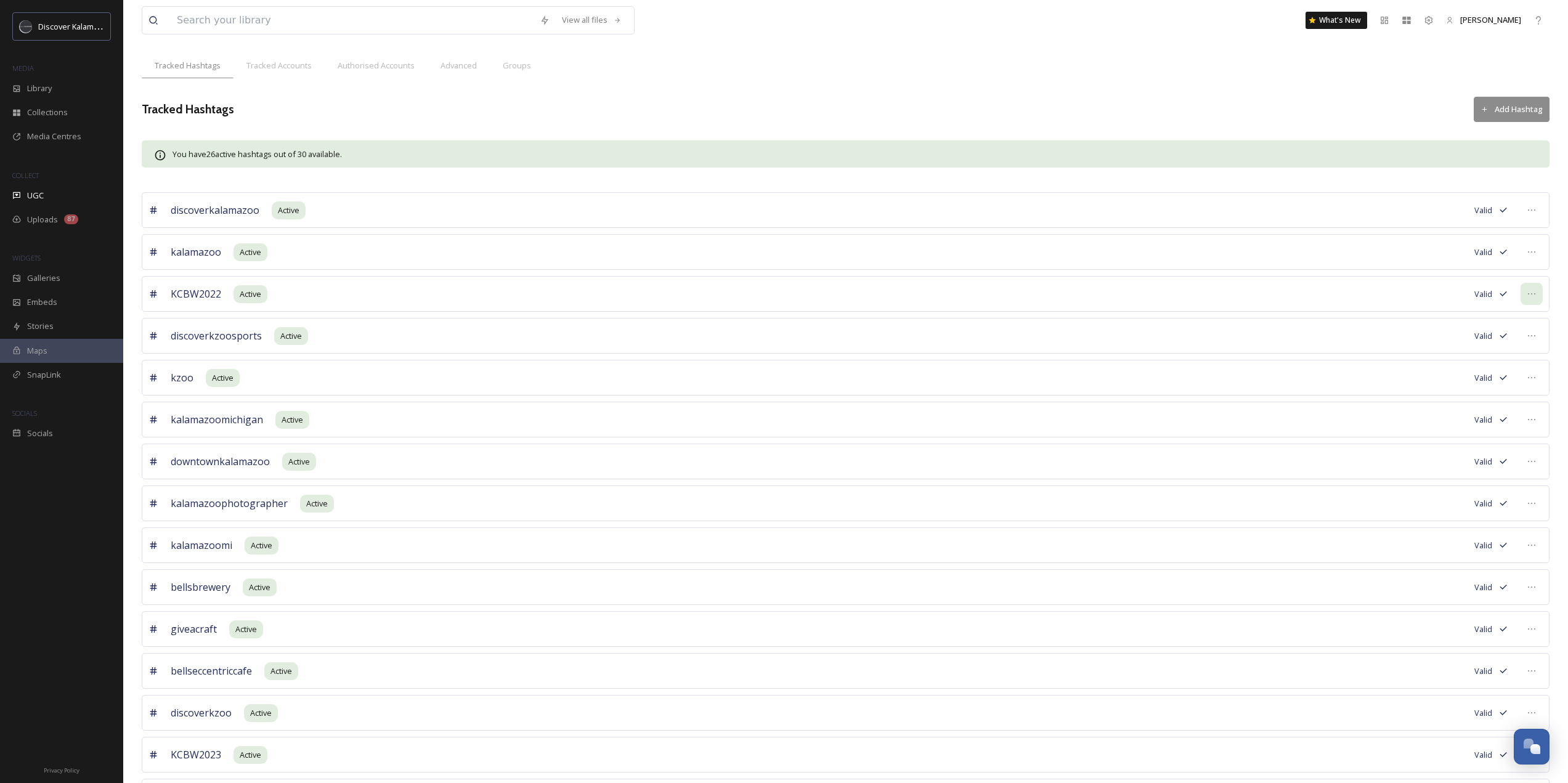
click at [1536, 290] on div at bounding box center [1531, 293] width 22 height 22
click at [1462, 347] on span "Mark as Inactive" at bounding box center [1446, 345] width 57 height 12
click at [1445, 364] on span "Edit Settings" at bounding box center [1440, 369] width 46 height 12
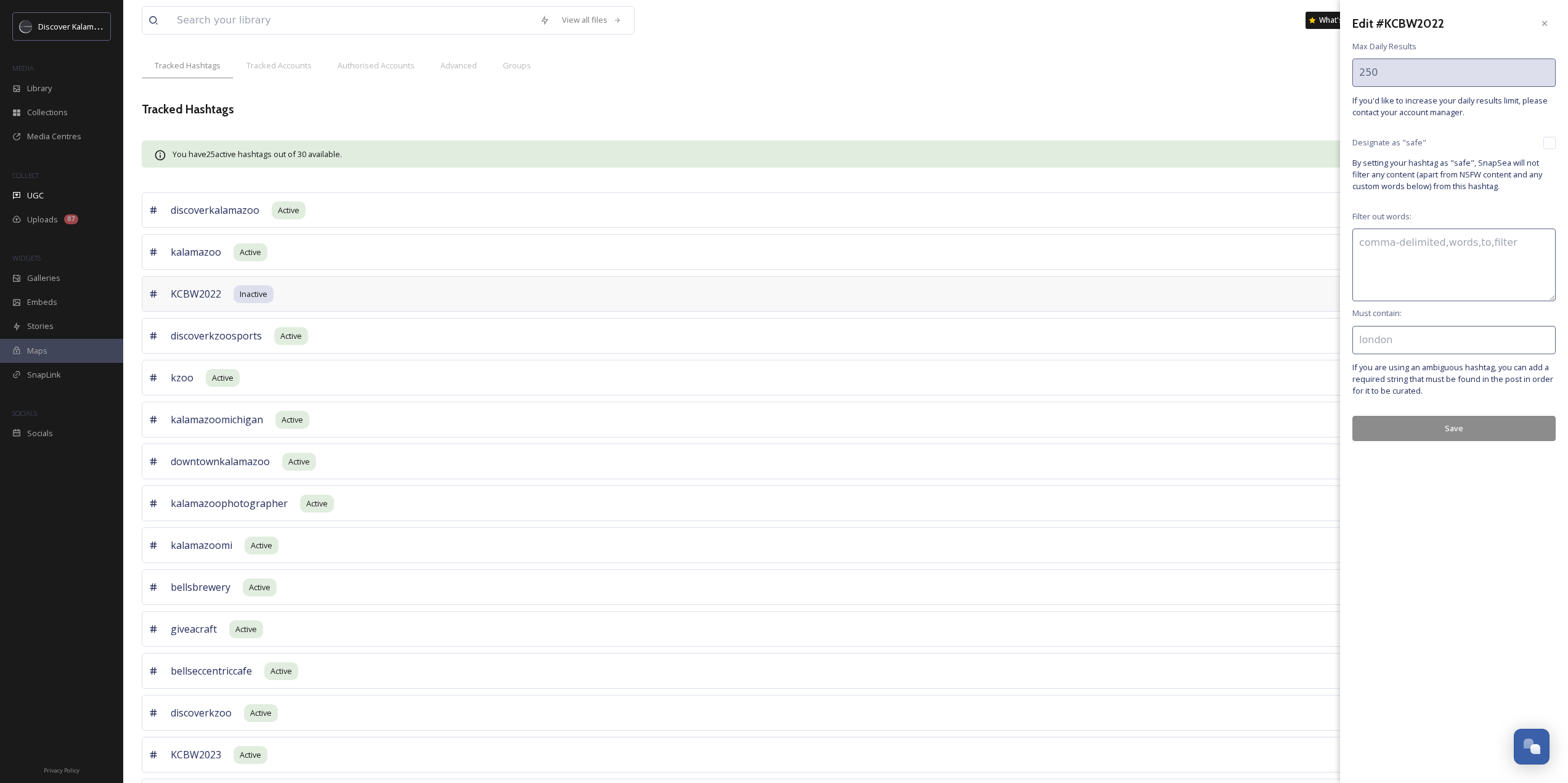
click at [1236, 344] on div "discoverkzoosports Active Valid" at bounding box center [846, 336] width 1408 height 36
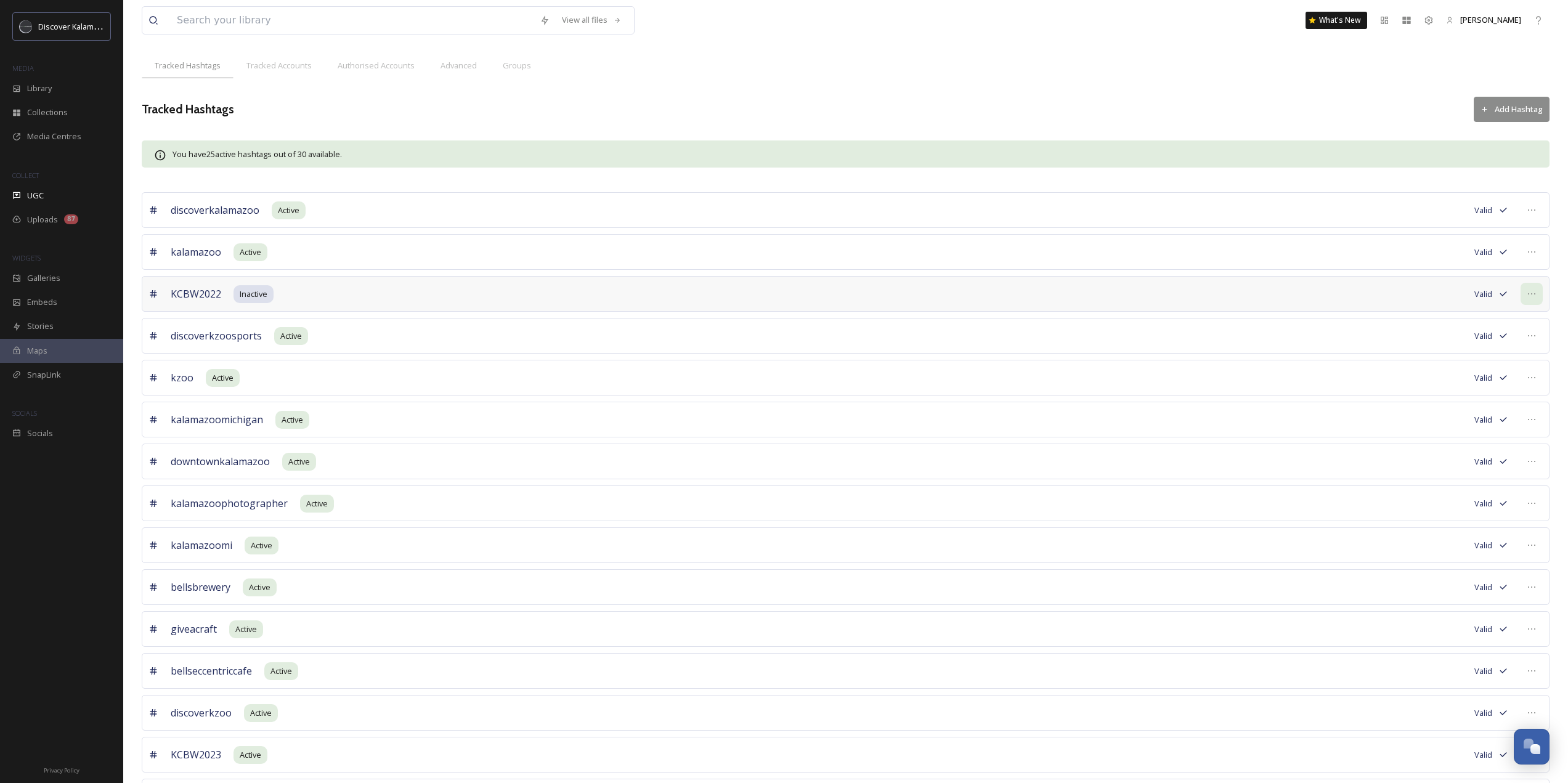
click at [1531, 292] on icon at bounding box center [1531, 294] width 10 height 10
click at [1491, 358] on div "Edit Settings" at bounding box center [1476, 369] width 132 height 24
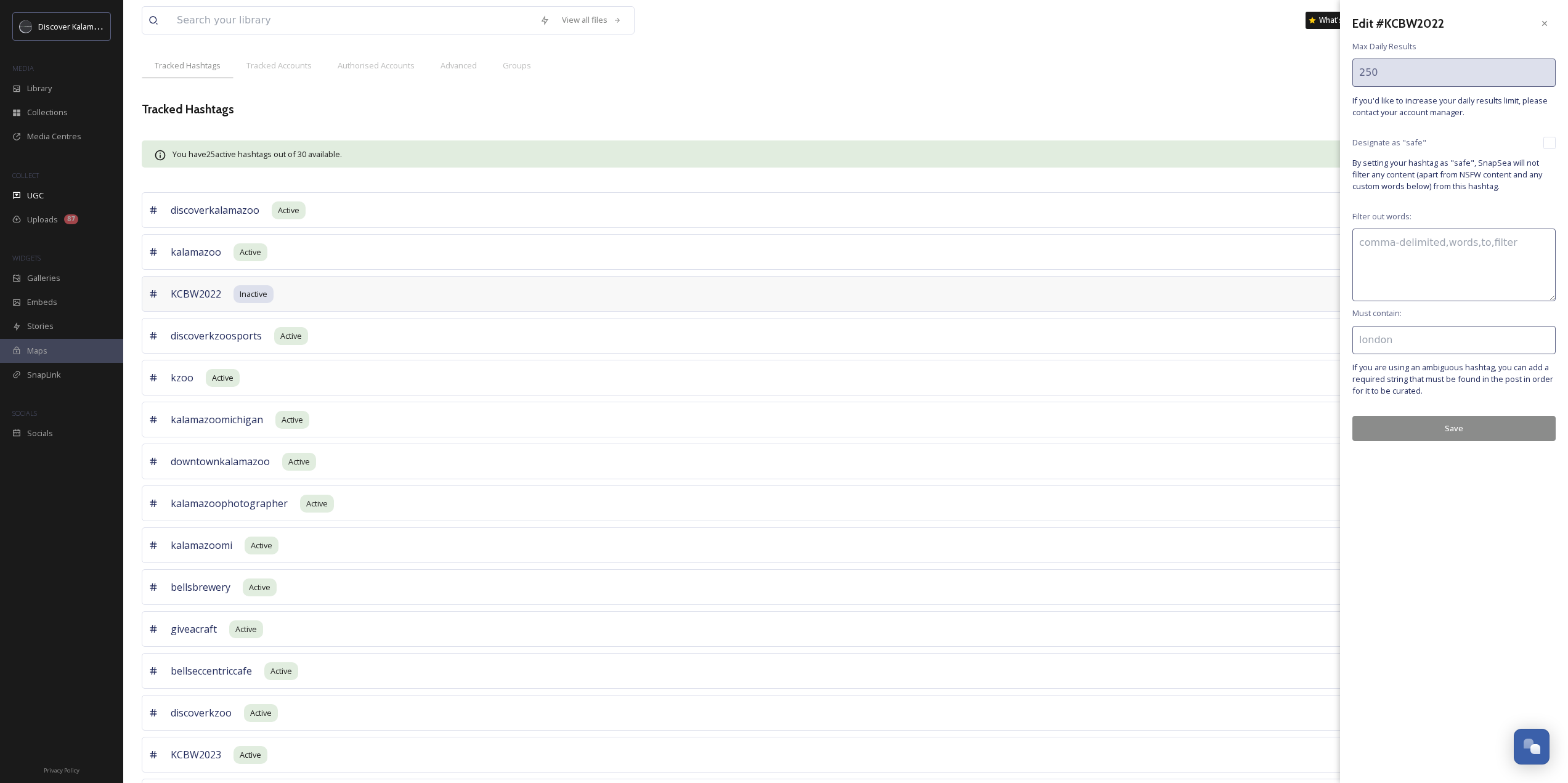
click at [1289, 277] on div "KCBW2022 Inactive Valid" at bounding box center [846, 293] width 1408 height 36
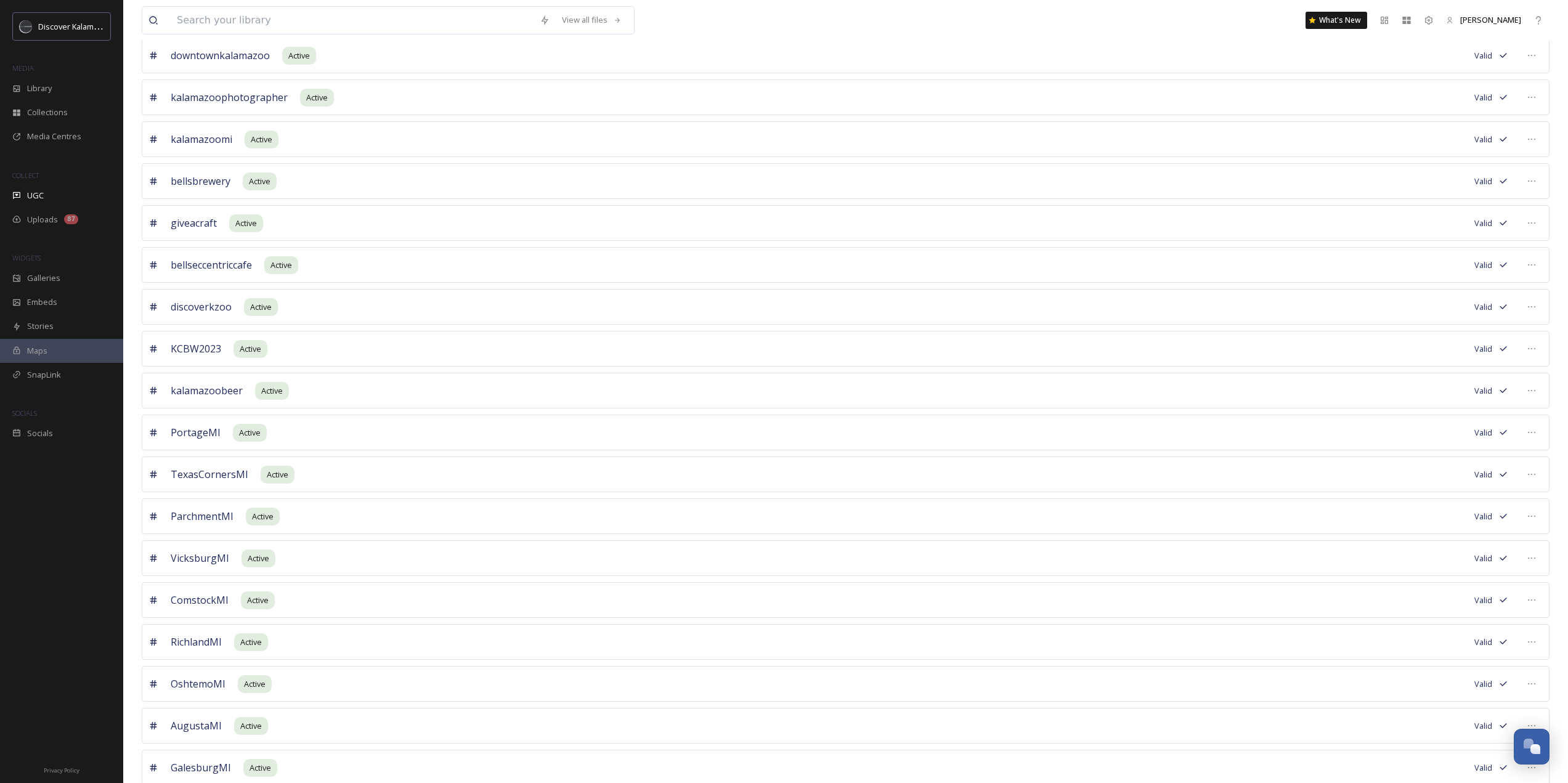
scroll to position [406, 0]
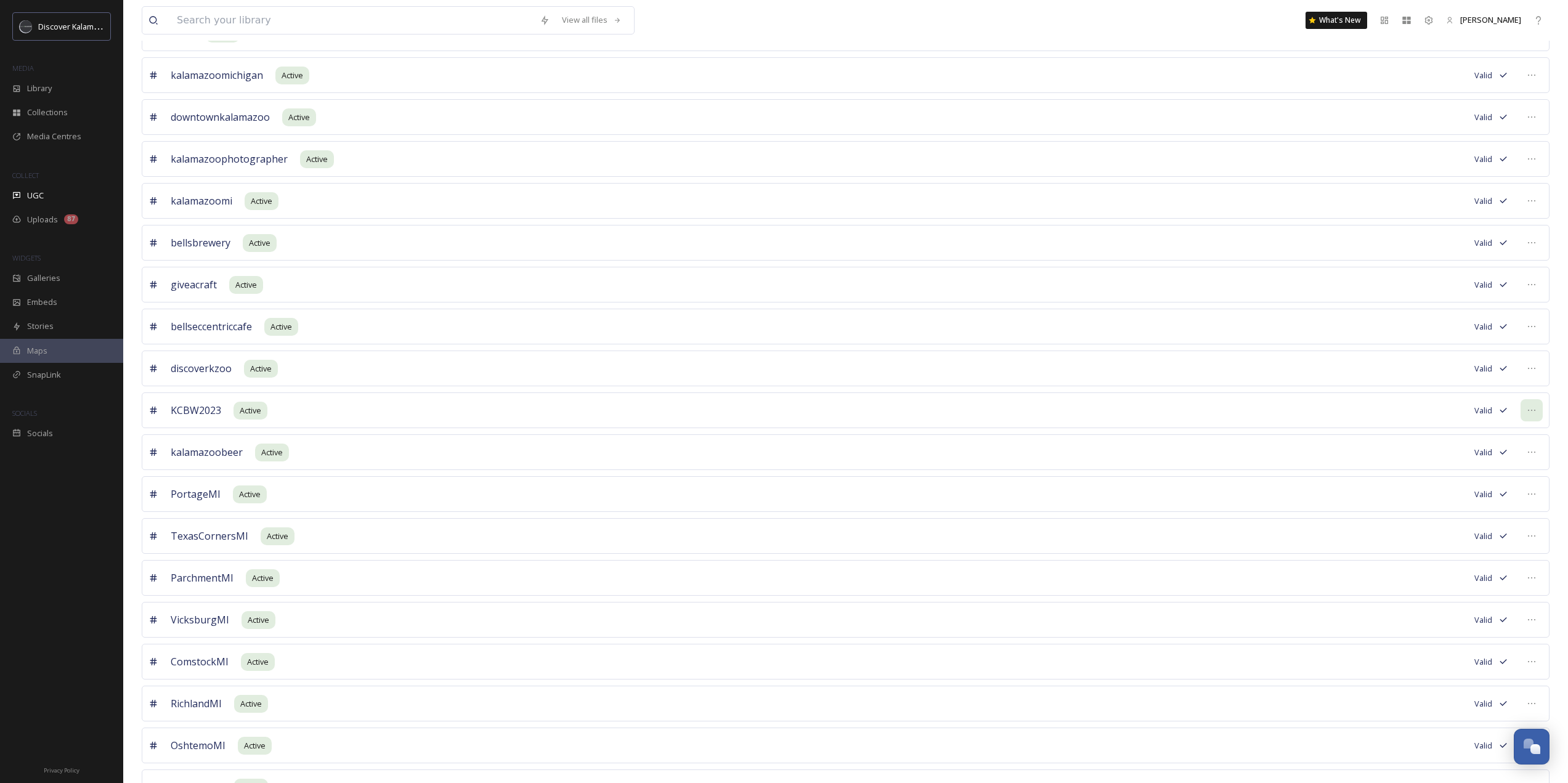
click at [1533, 414] on icon at bounding box center [1531, 411] width 10 height 10
click at [590, 399] on div "discoverkalamazoo Active Valid kalamazoo Active Valid KCBW2022 Inactive Valid d…" at bounding box center [846, 389] width 1408 height 1083
click at [505, 284] on div "giveacraft Active Valid" at bounding box center [846, 284] width 1408 height 36
click at [1533, 410] on icon at bounding box center [1531, 411] width 10 height 10
click at [1496, 467] on div "Mark as Inactive" at bounding box center [1476, 461] width 132 height 24
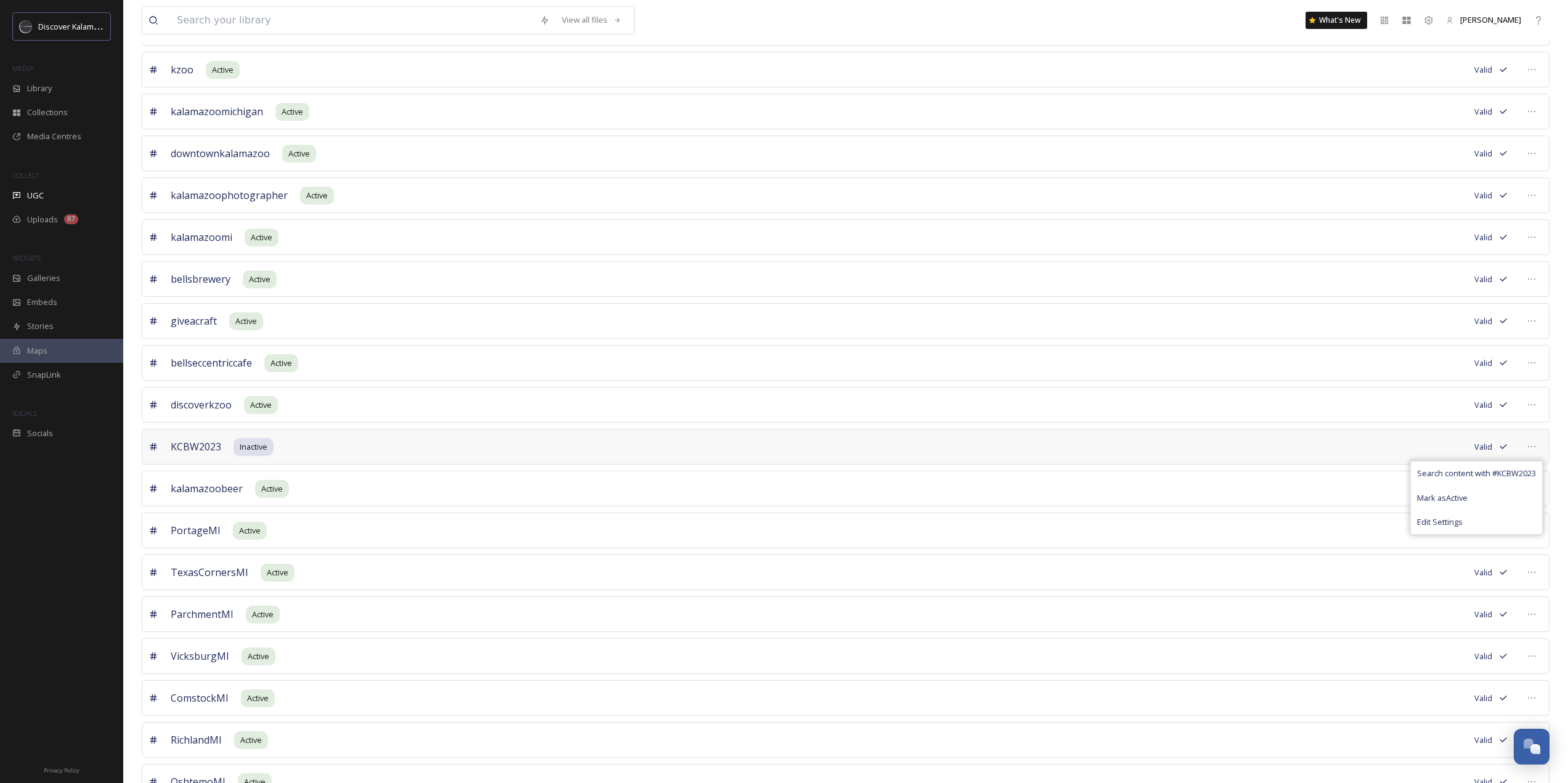
scroll to position [0, 0]
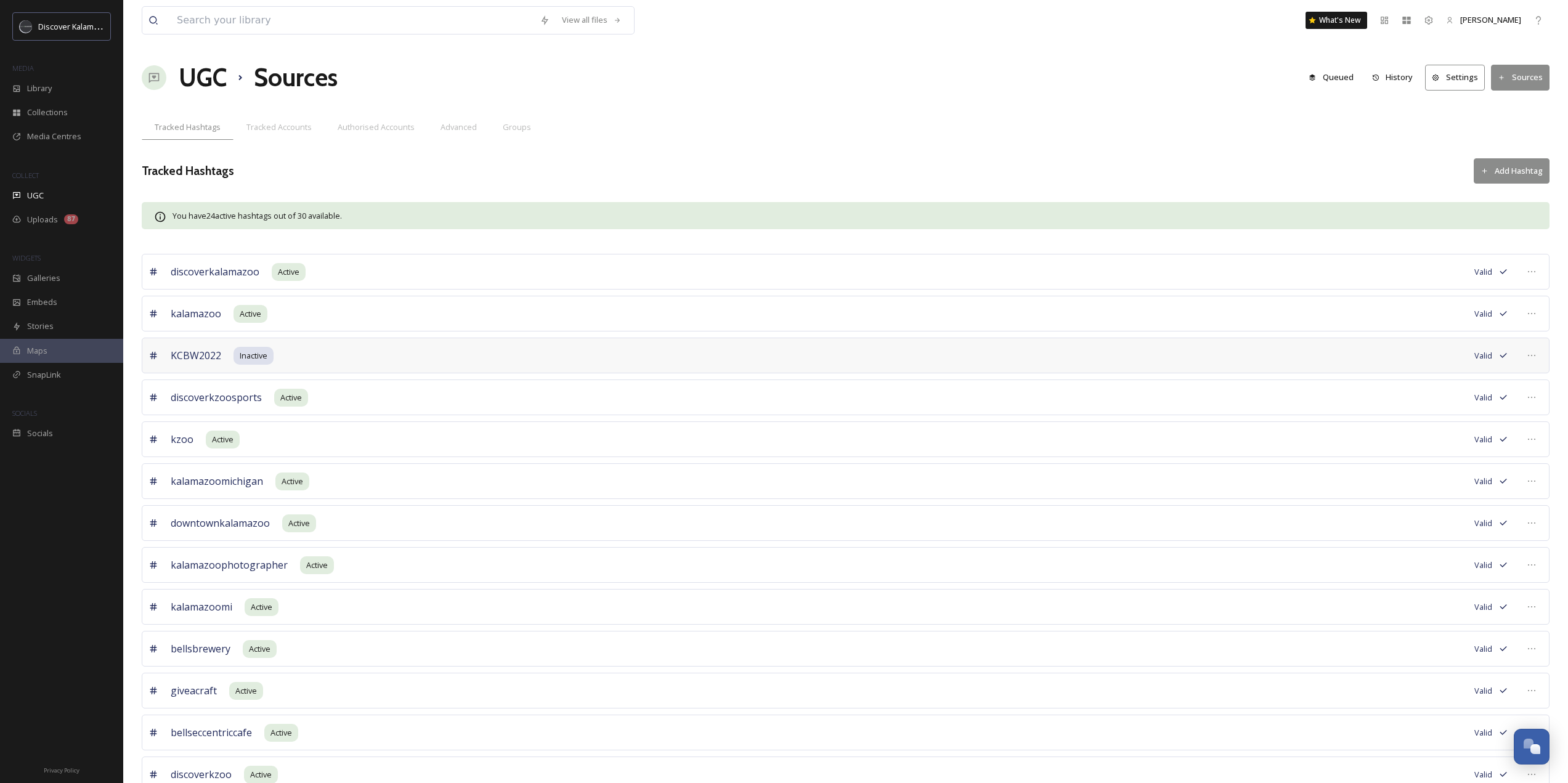
click at [1500, 162] on button "Add Hashtag" at bounding box center [1511, 171] width 76 height 25
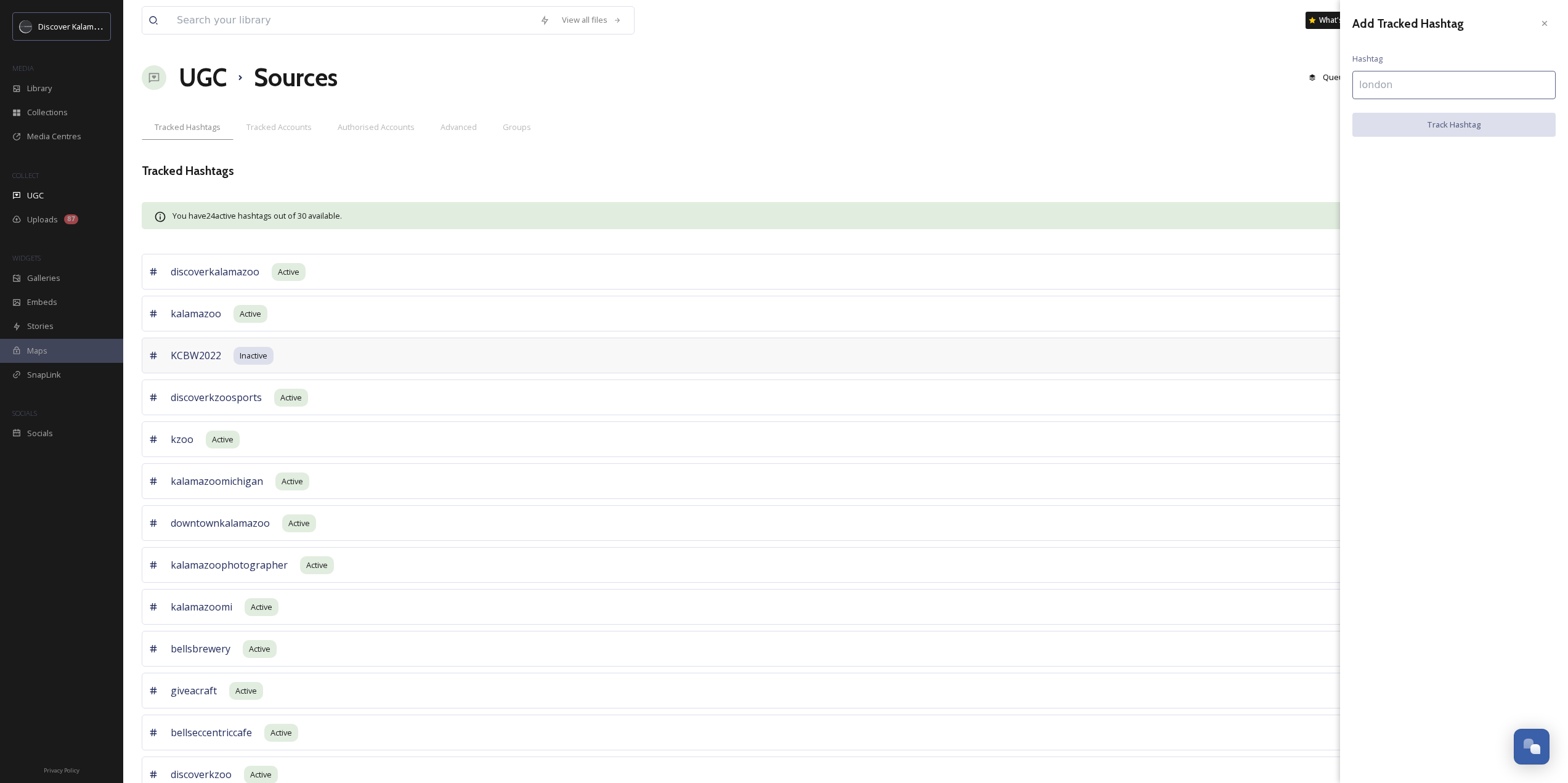
click at [1402, 87] on input at bounding box center [1454, 85] width 203 height 28
type input "kalamazoosports"
click at [1435, 126] on button "Track Hashtag" at bounding box center [1454, 125] width 203 height 25
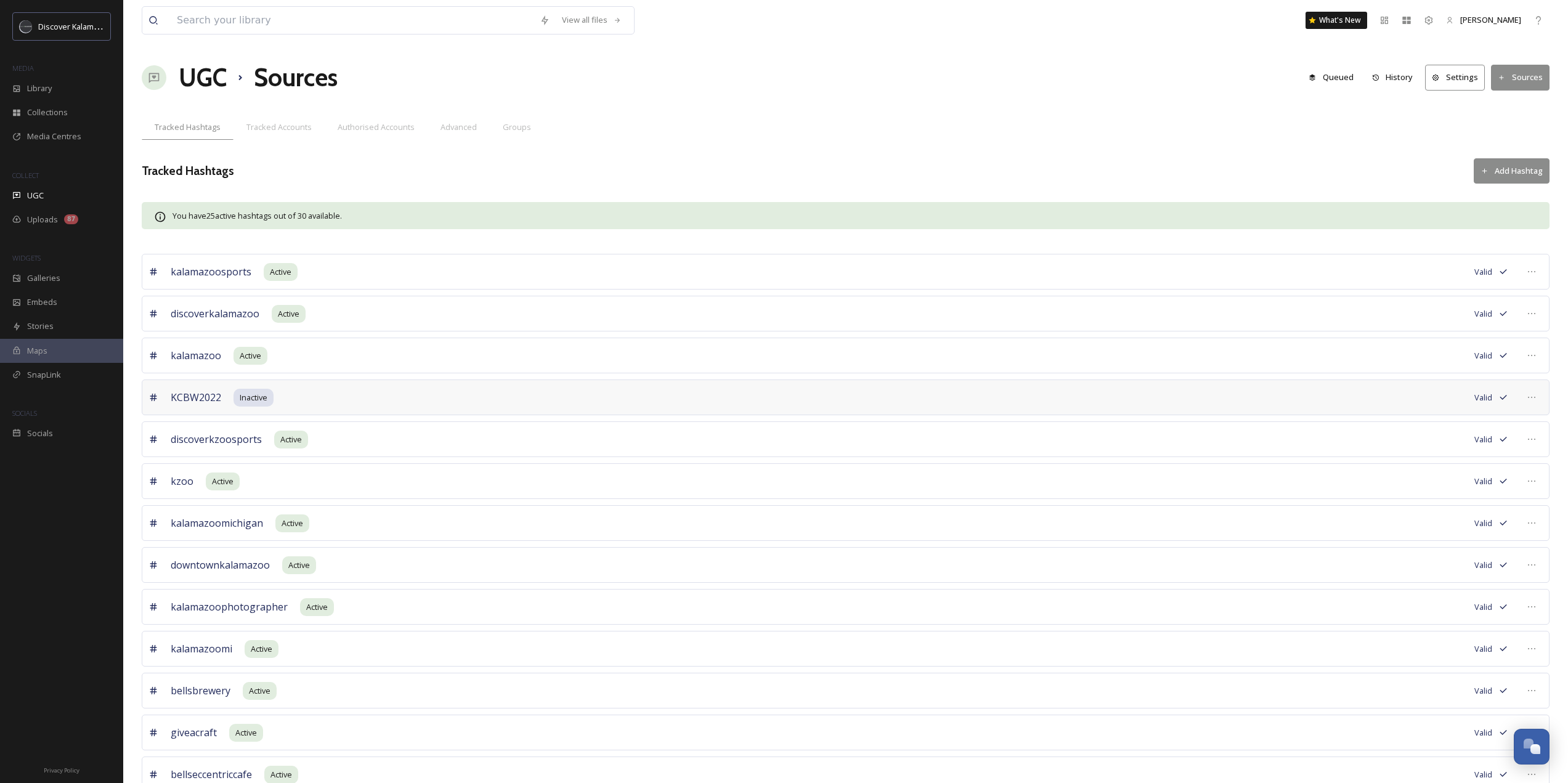
click at [1535, 172] on button "Add Hashtag" at bounding box center [1511, 171] width 76 height 25
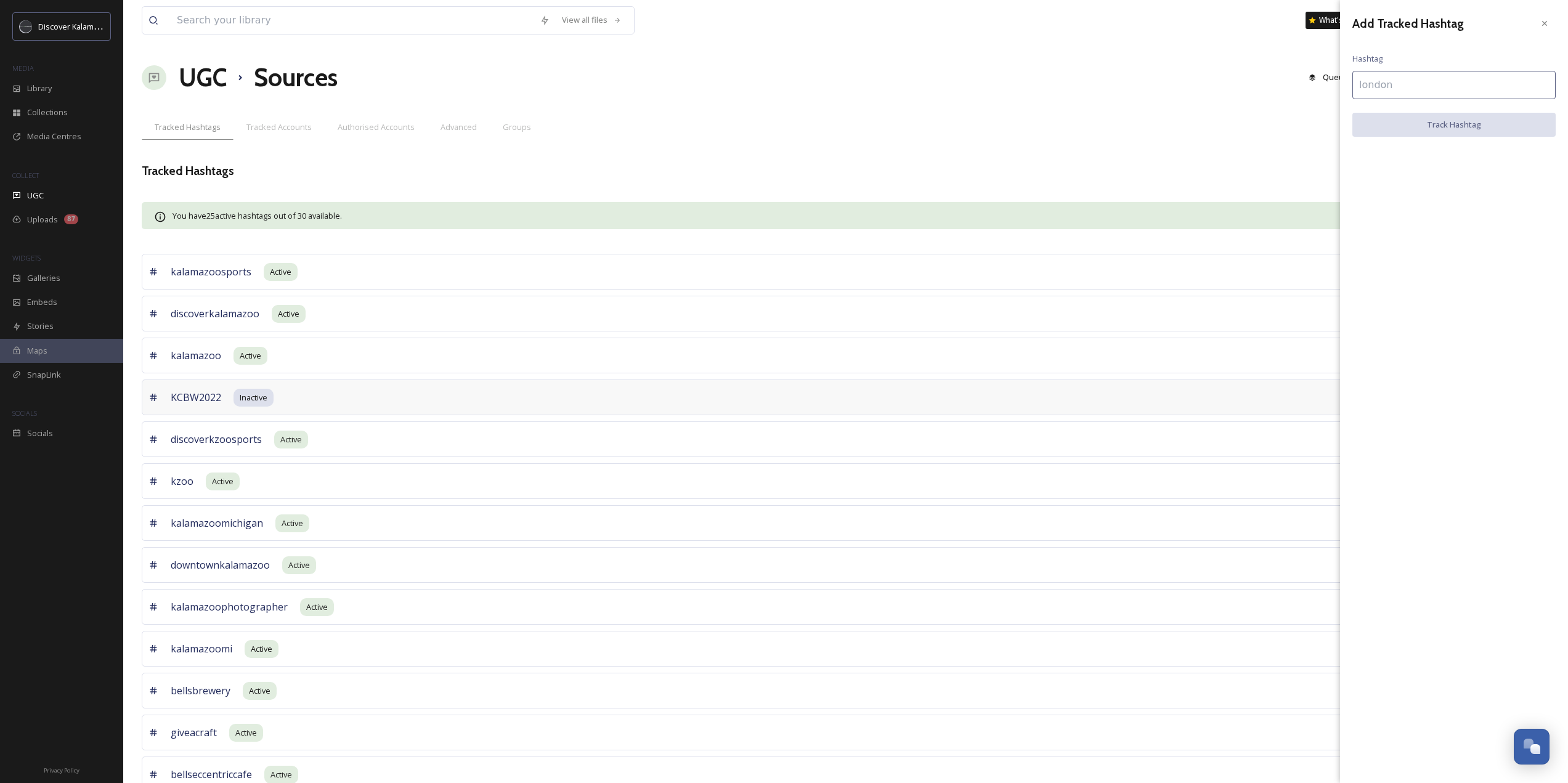
click at [1438, 81] on input at bounding box center [1454, 85] width 203 height 28
type input "kzoosports"
click at [1439, 123] on button "Track Hashtag" at bounding box center [1454, 125] width 203 height 25
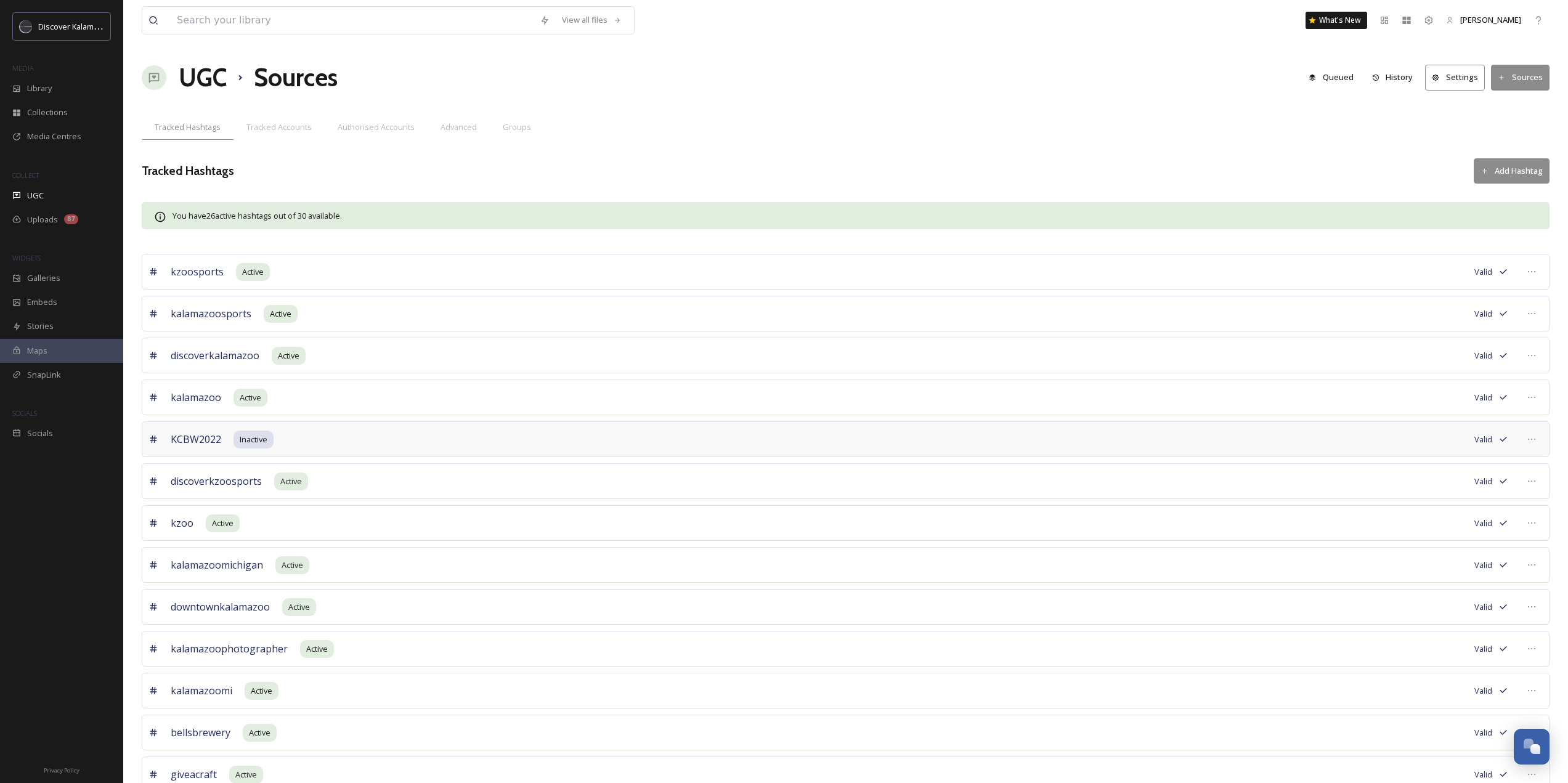
click at [1517, 162] on button "Add Hashtag" at bounding box center [1511, 171] width 76 height 25
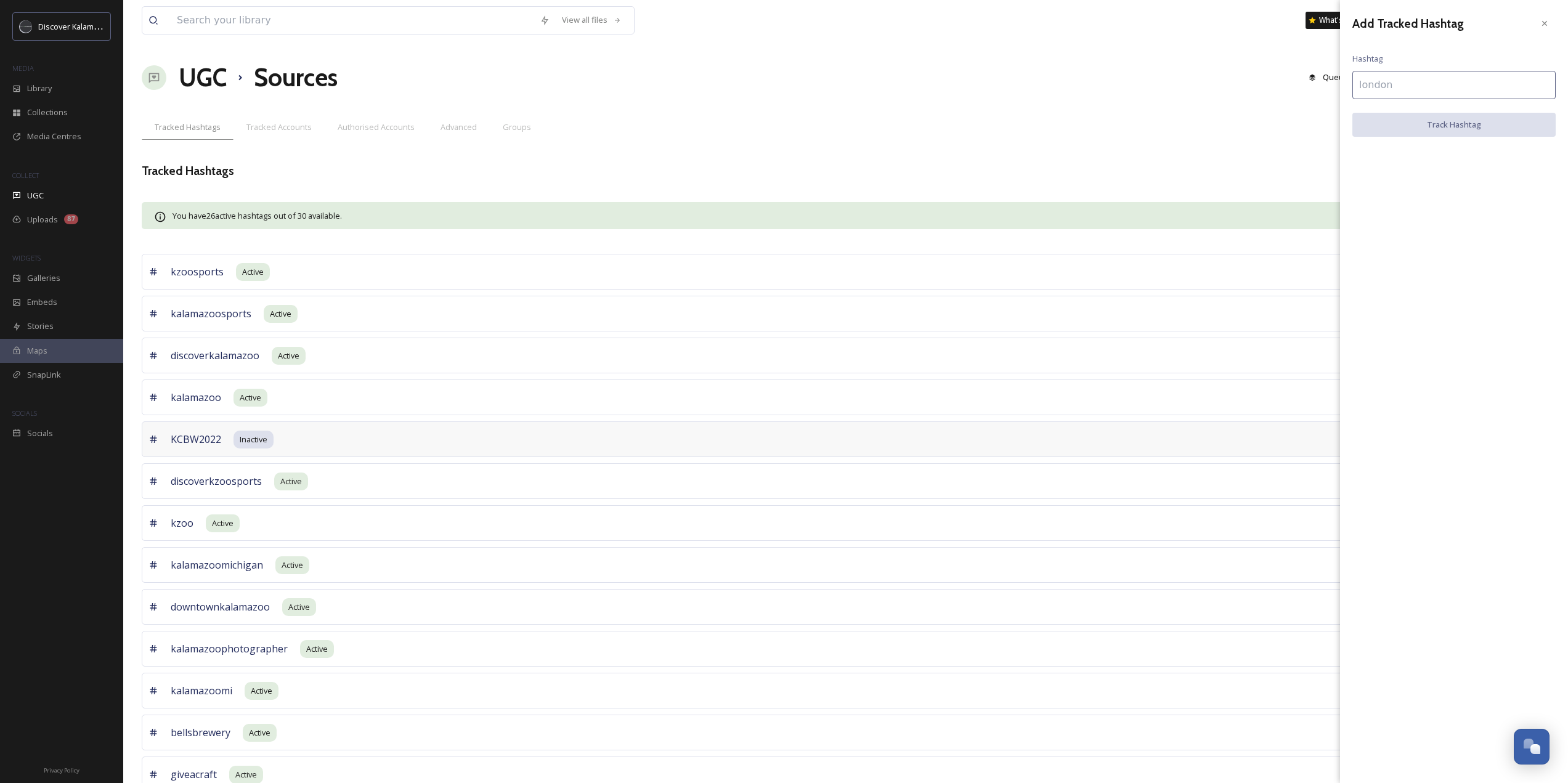
click at [1455, 77] on input at bounding box center [1454, 85] width 203 height 28
type input "KCBW"
click at [1444, 127] on button "Track Hashtag" at bounding box center [1454, 125] width 203 height 25
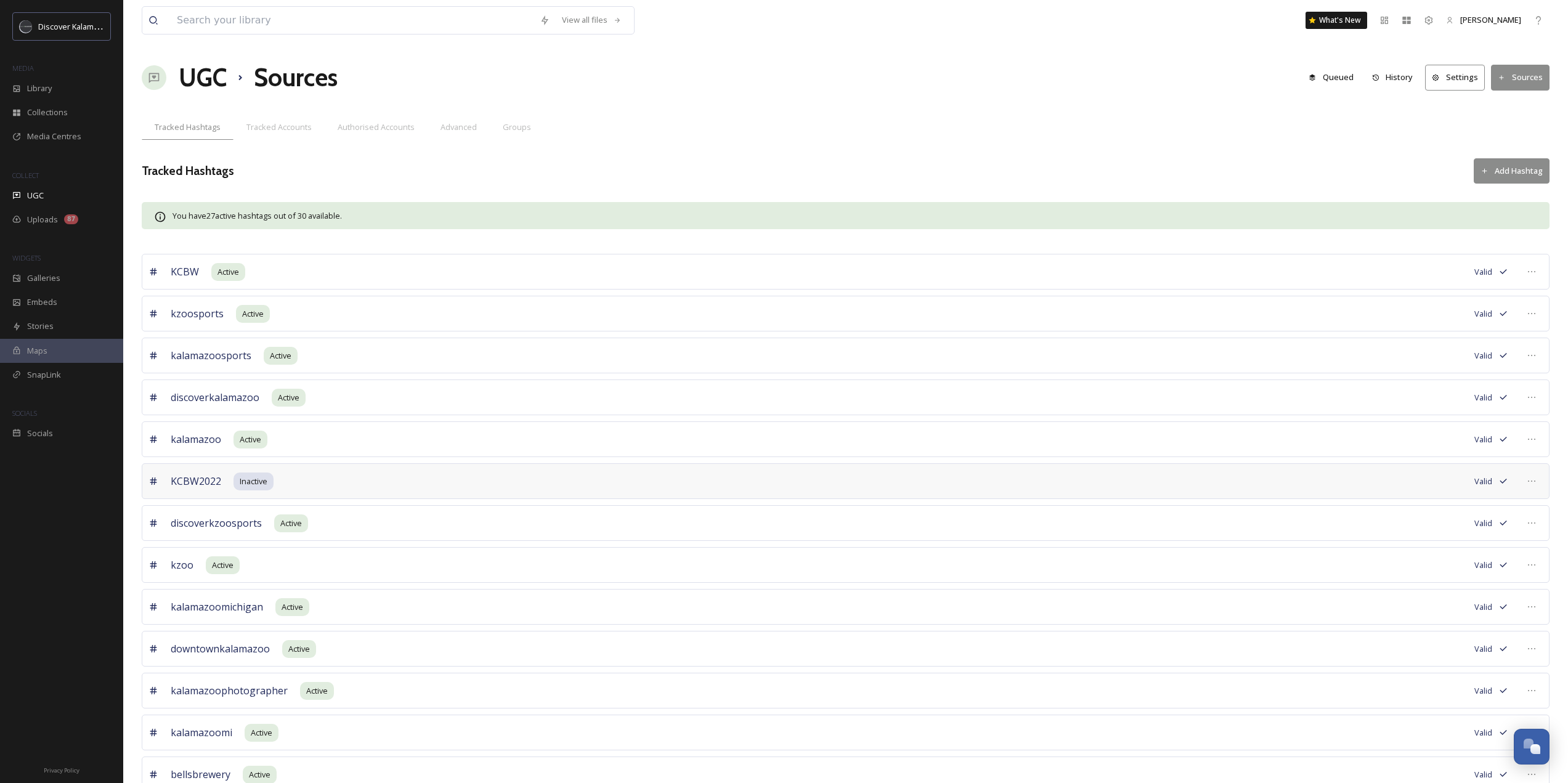
click at [1489, 166] on button "Add Hashtag" at bounding box center [1511, 171] width 76 height 25
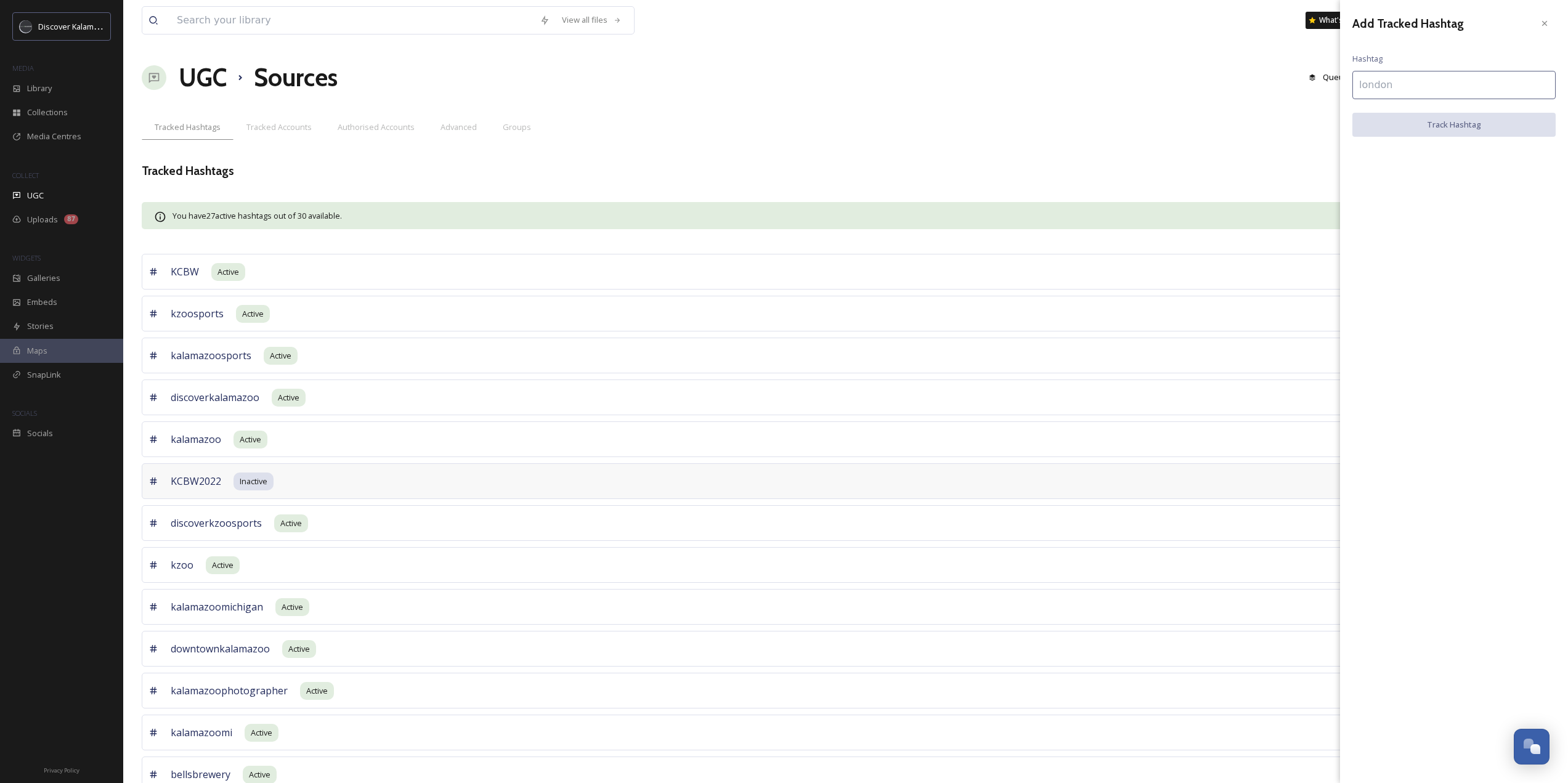
click at [1425, 89] on input at bounding box center [1454, 85] width 203 height 28
click at [1106, 157] on div "View all files What's New [PERSON_NAME] UGC Sources Queued History Settings Sou…" at bounding box center [846, 750] width 1445 height 1499
